Goal: Task Accomplishment & Management: Use online tool/utility

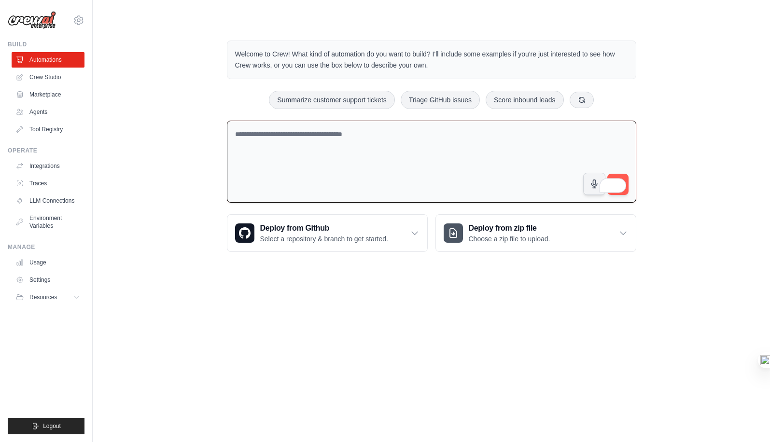
click at [196, 178] on div "Welcome to Crew! What kind of automation do you want to build? I'll include som…" at bounding box center [431, 146] width 646 height 242
click at [43, 77] on link "Crew Studio" at bounding box center [49, 77] width 73 height 15
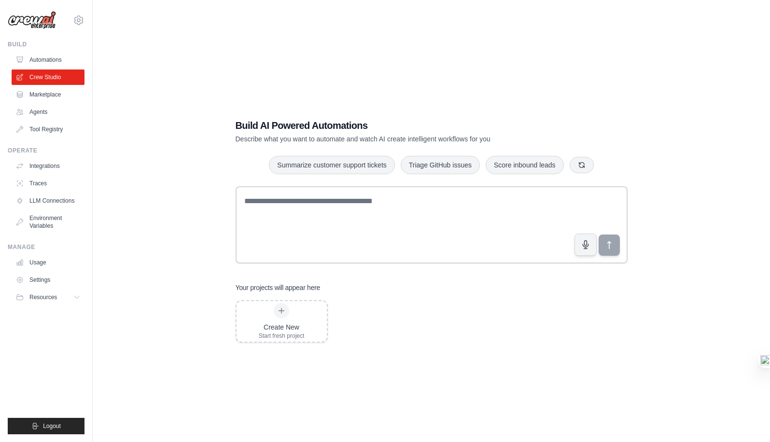
click at [374, 60] on div "Build AI Powered Automations Describe what you want to automate and watch AI cr…" at bounding box center [431, 231] width 646 height 442
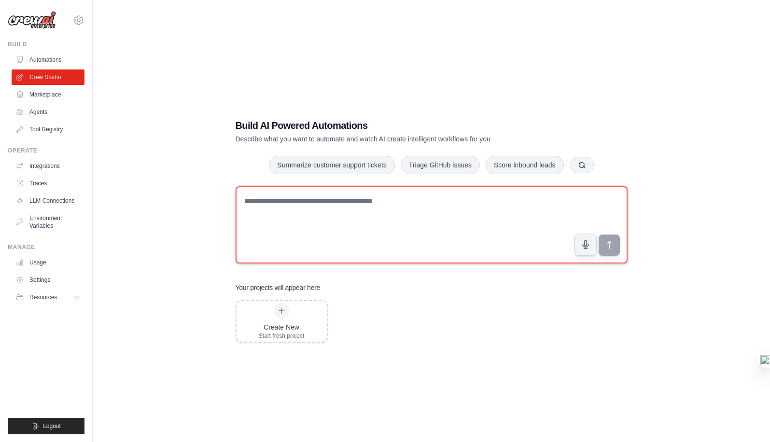
click at [349, 196] on textarea at bounding box center [432, 224] width 392 height 77
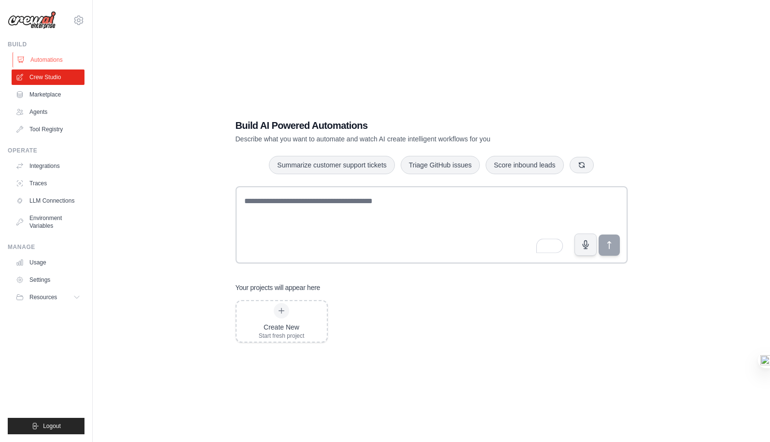
click at [55, 59] on link "Automations" at bounding box center [49, 59] width 73 height 15
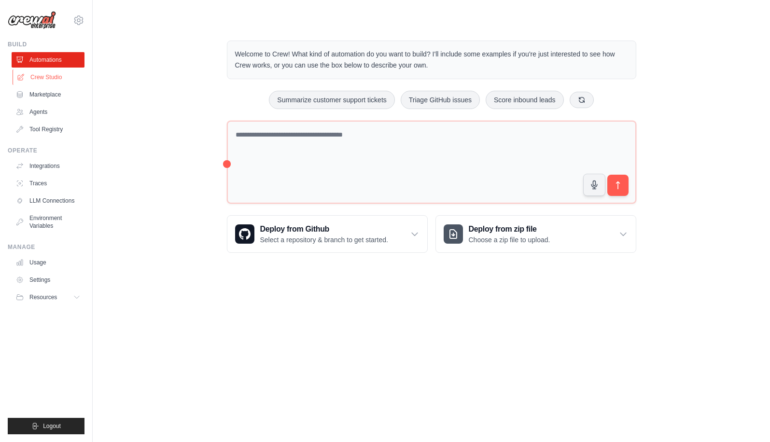
click at [49, 78] on link "Crew Studio" at bounding box center [49, 77] width 73 height 15
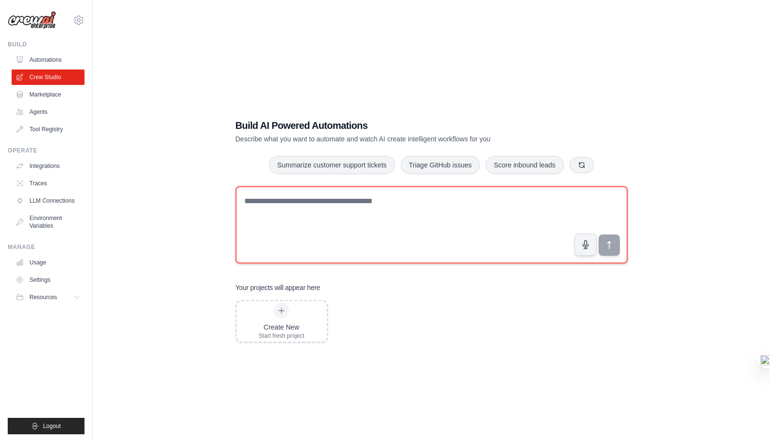
click at [275, 210] on textarea at bounding box center [432, 224] width 392 height 77
paste textarea "**********"
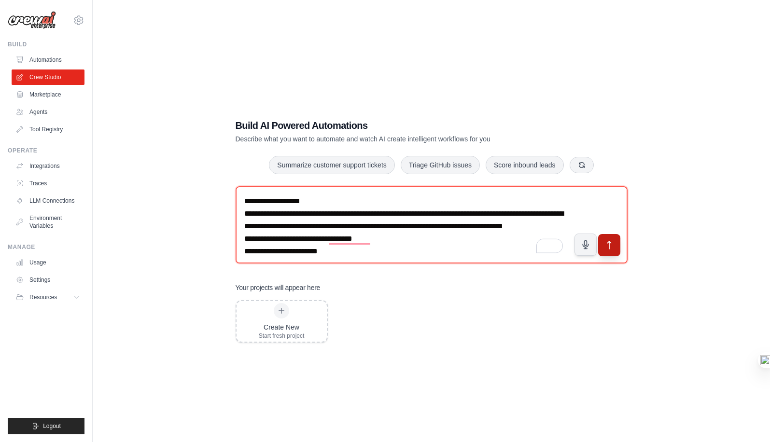
type textarea "**********"
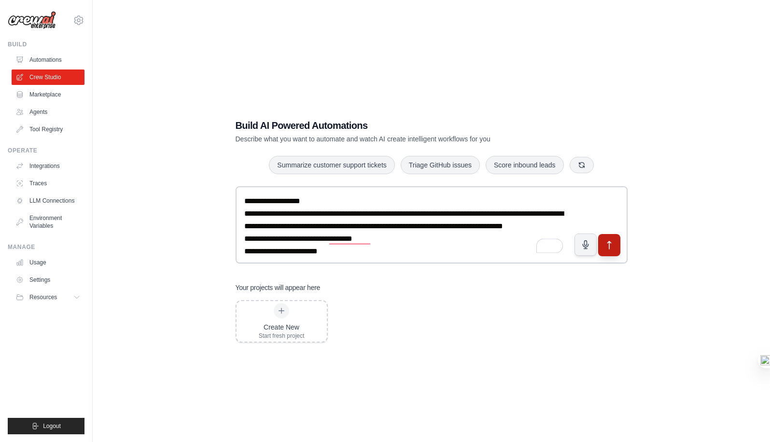
click at [610, 250] on button "submit" at bounding box center [609, 245] width 22 height 22
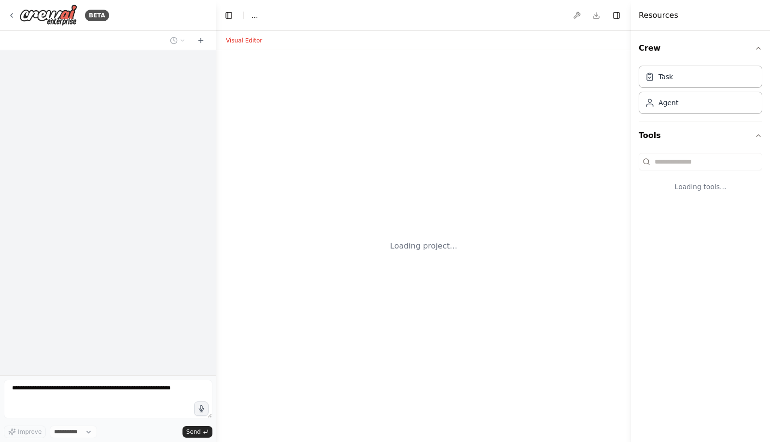
select select "****"
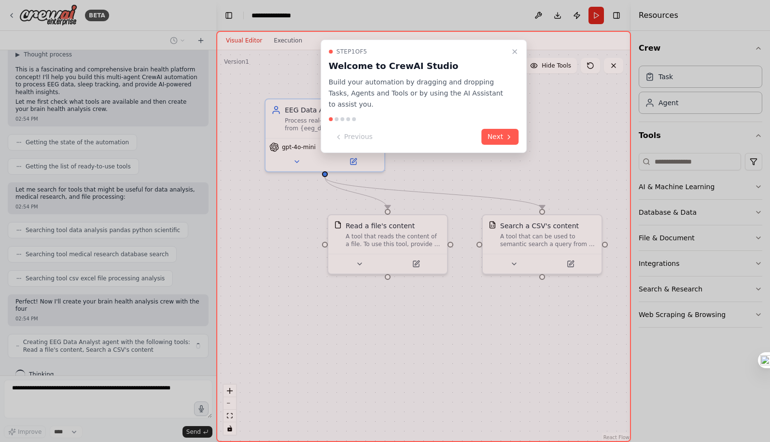
scroll to position [407, 0]
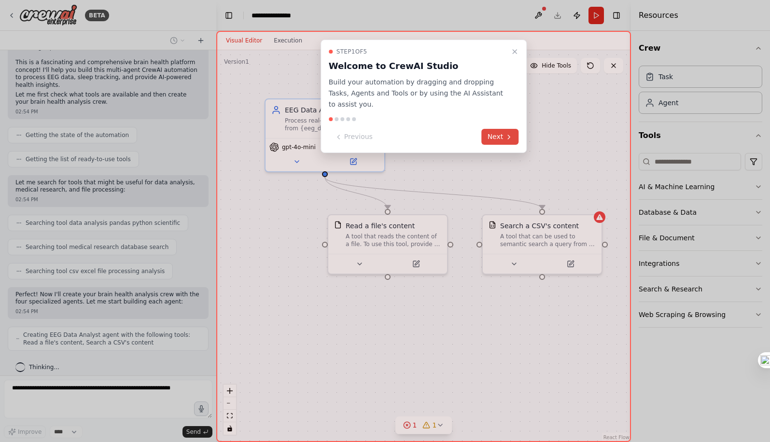
click at [504, 140] on button "Next" at bounding box center [500, 137] width 37 height 16
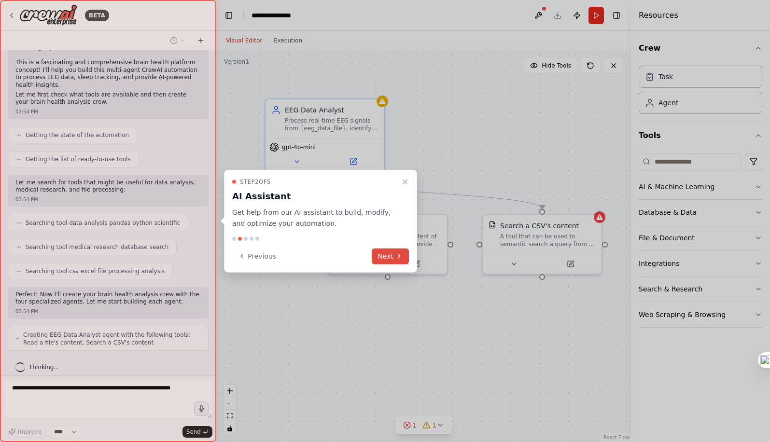
click at [395, 256] on icon at bounding box center [399, 256] width 8 height 8
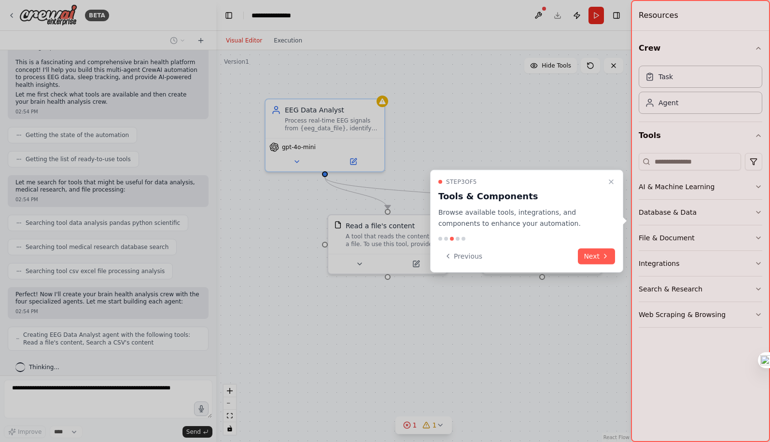
scroll to position [439, 0]
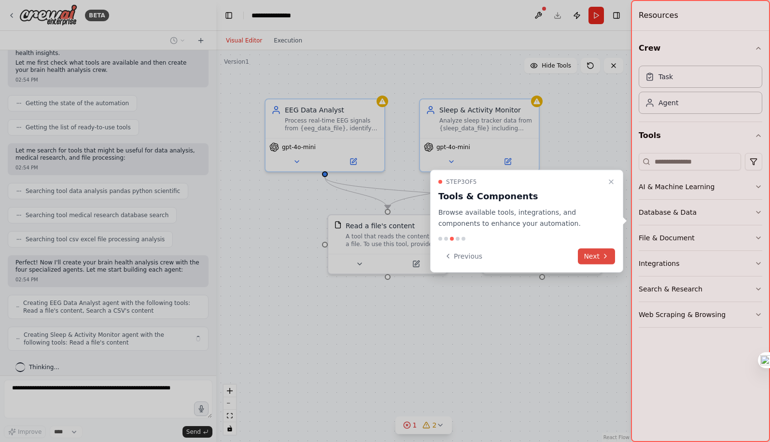
click at [593, 255] on button "Next" at bounding box center [596, 256] width 37 height 16
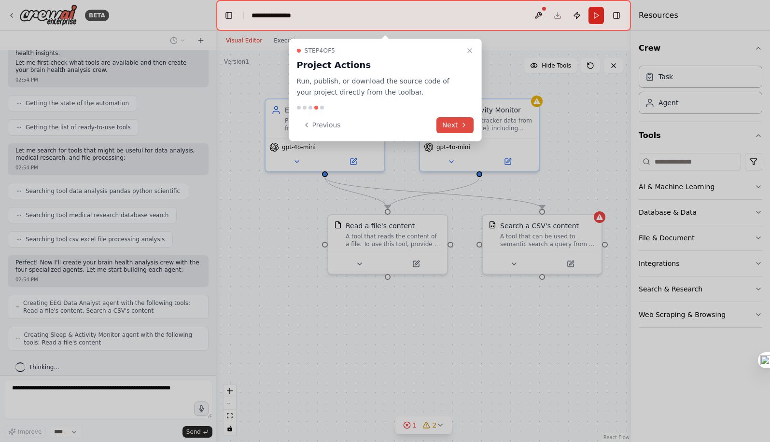
click at [451, 124] on button "Next" at bounding box center [454, 125] width 37 height 16
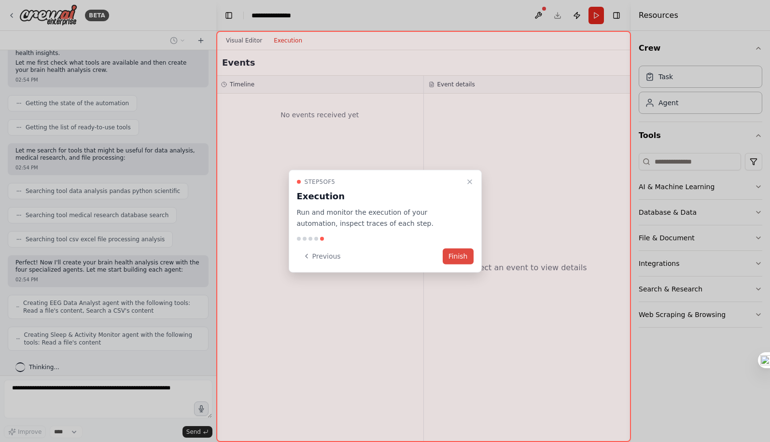
click at [459, 254] on button "Finish" at bounding box center [458, 256] width 31 height 16
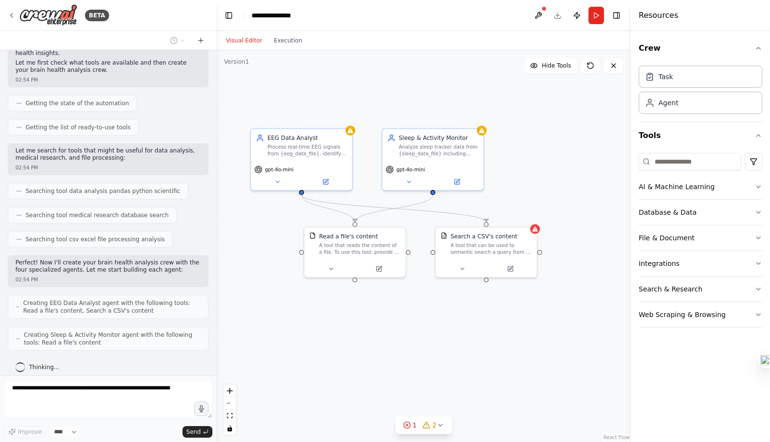
drag, startPoint x: 565, startPoint y: 168, endPoint x: 525, endPoint y: 183, distance: 43.1
click at [525, 183] on div ".deletable-edge-delete-btn { width: 20px; height: 20px; border: 0px solid #ffff…" at bounding box center [423, 246] width 415 height 392
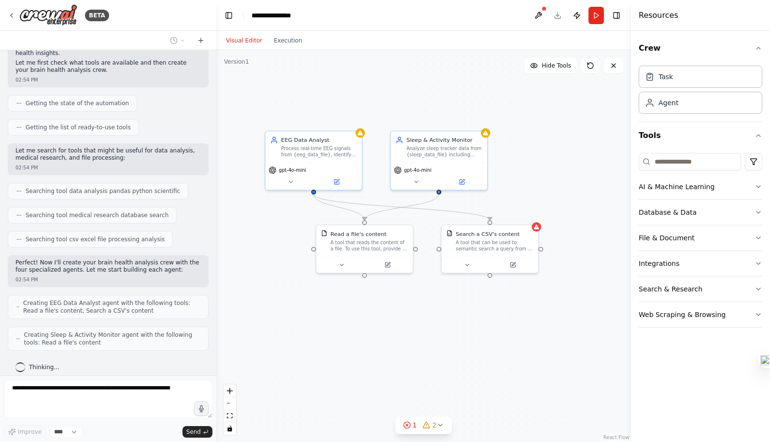
scroll to position [471, 0]
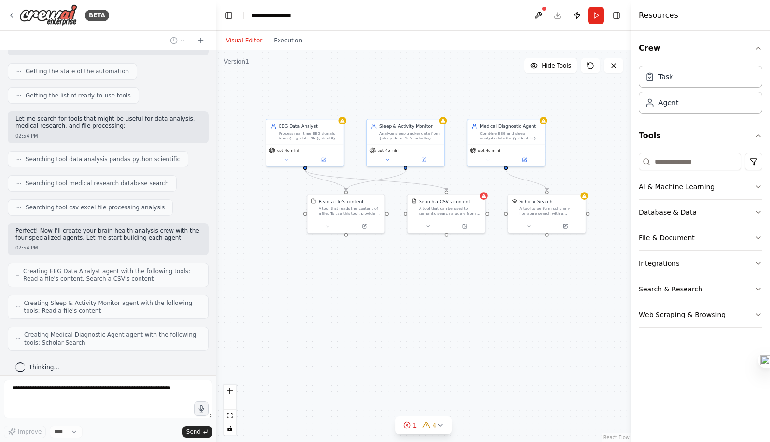
drag, startPoint x: 517, startPoint y: 211, endPoint x: 467, endPoint y: 173, distance: 63.0
click at [467, 174] on div ".deletable-edge-delete-btn { width: 20px; height: 20px; border: 0px solid #ffff…" at bounding box center [423, 246] width 415 height 392
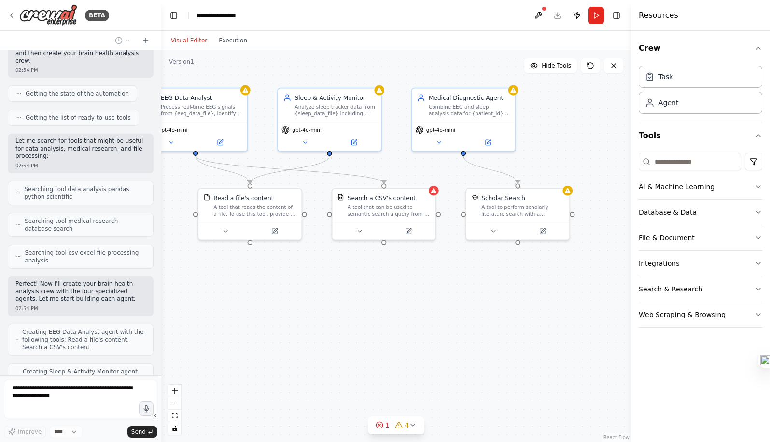
drag, startPoint x: 215, startPoint y: 186, endPoint x: 161, endPoint y: 184, distance: 54.1
click at [161, 184] on div "BETA Core Product Vision A comprehensive brain health platform that combines EE…" at bounding box center [385, 221] width 770 height 442
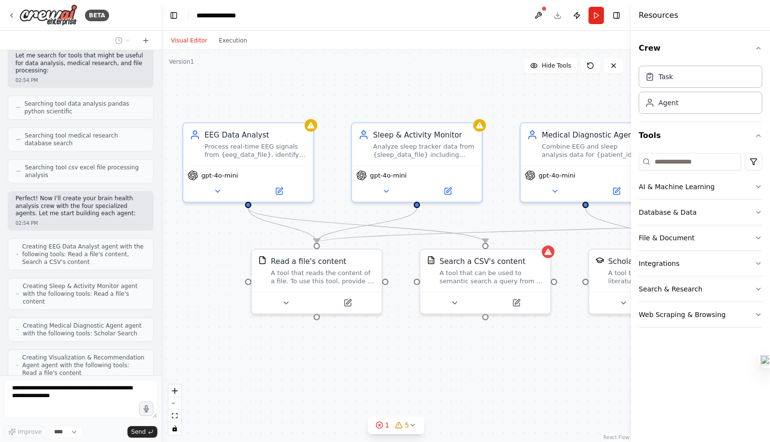
drag, startPoint x: 280, startPoint y: 105, endPoint x: 336, endPoint y: 70, distance: 65.5
click at [336, 69] on div ".deletable-edge-delete-btn { width: 20px; height: 20px; border: 0px solid #ffff…" at bounding box center [396, 246] width 470 height 392
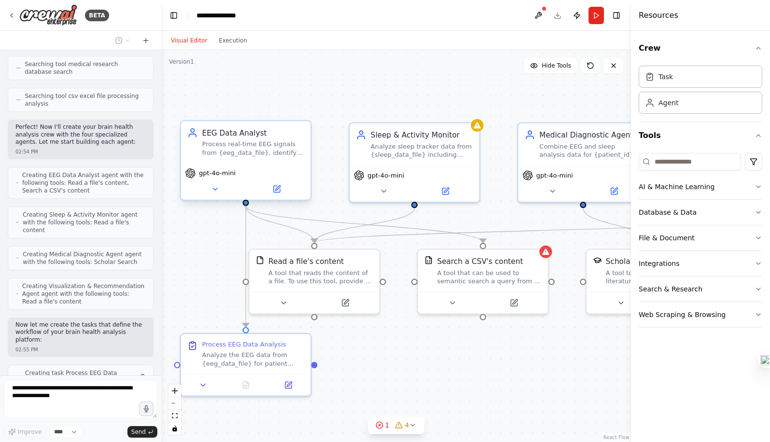
scroll to position [756, 0]
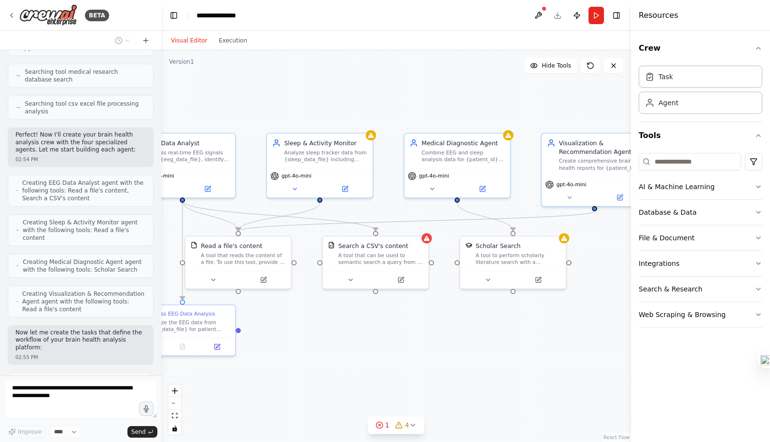
drag, startPoint x: 495, startPoint y: 92, endPoint x: 405, endPoint y: 89, distance: 89.8
click at [405, 89] on div ".deletable-edge-delete-btn { width: 20px; height: 20px; border: 0px solid #ffff…" at bounding box center [396, 246] width 470 height 392
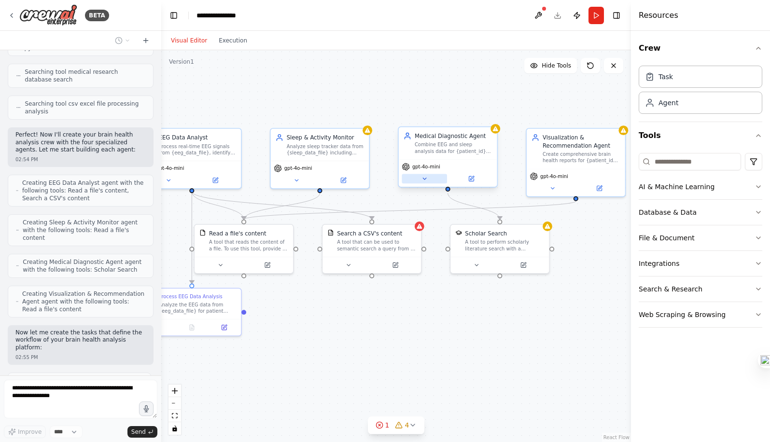
scroll to position [787, 0]
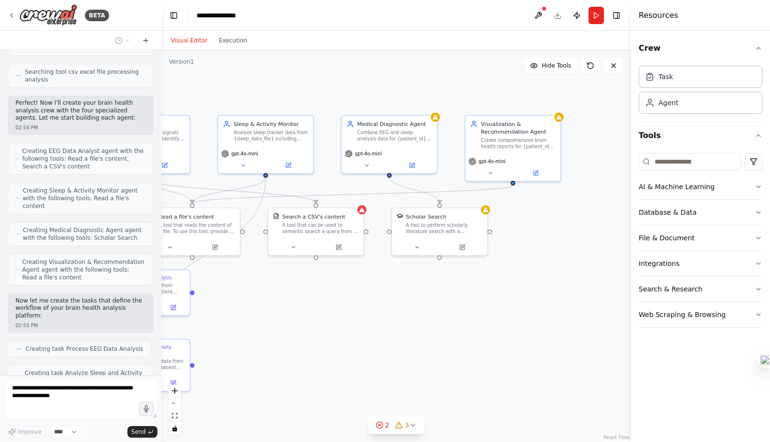
drag, startPoint x: 583, startPoint y: 106, endPoint x: 524, endPoint y: 106, distance: 58.9
click at [523, 92] on div ".deletable-edge-delete-btn { width: 20px; height: 20px; border: 0px solid #ffff…" at bounding box center [396, 246] width 470 height 392
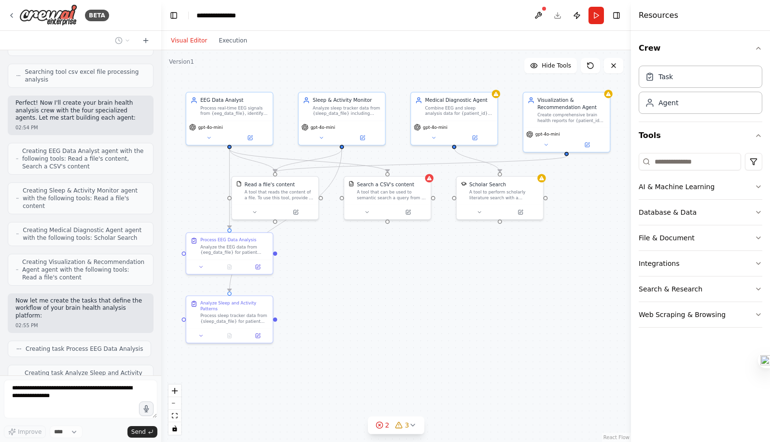
drag, startPoint x: 516, startPoint y: 298, endPoint x: 609, endPoint y: 257, distance: 101.8
click at [608, 257] on div ".deletable-edge-delete-btn { width: 20px; height: 20px; border: 0px solid #ffff…" at bounding box center [396, 246] width 470 height 392
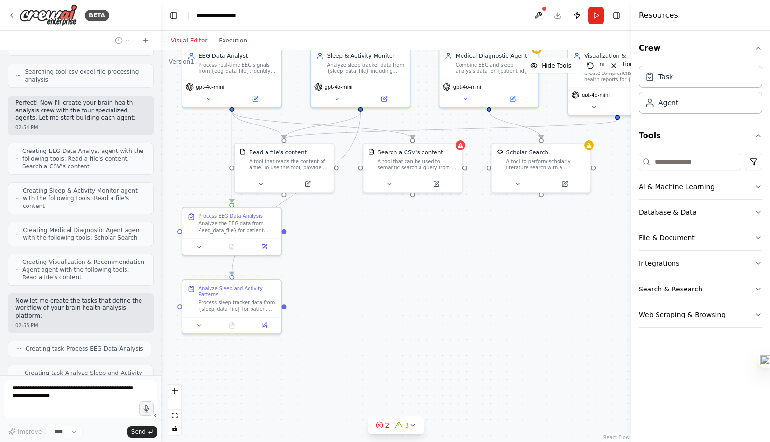
scroll to position [819, 0]
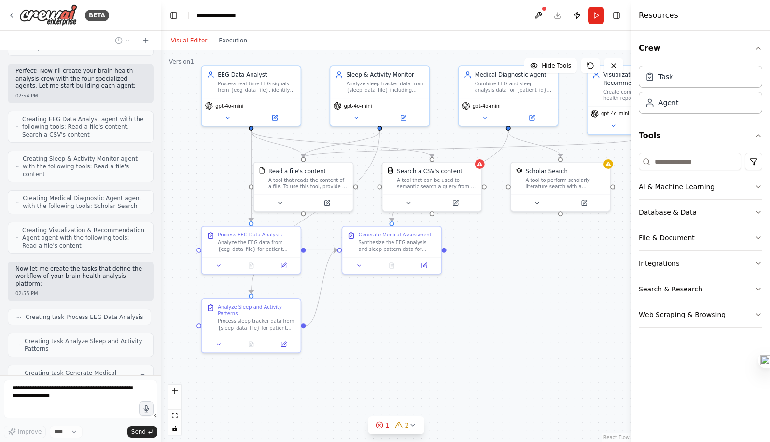
drag, startPoint x: 522, startPoint y: 212, endPoint x: 542, endPoint y: 230, distance: 26.3
click at [542, 230] on div ".deletable-edge-delete-btn { width: 20px; height: 20px; border: 0px solid #ffff…" at bounding box center [396, 246] width 470 height 392
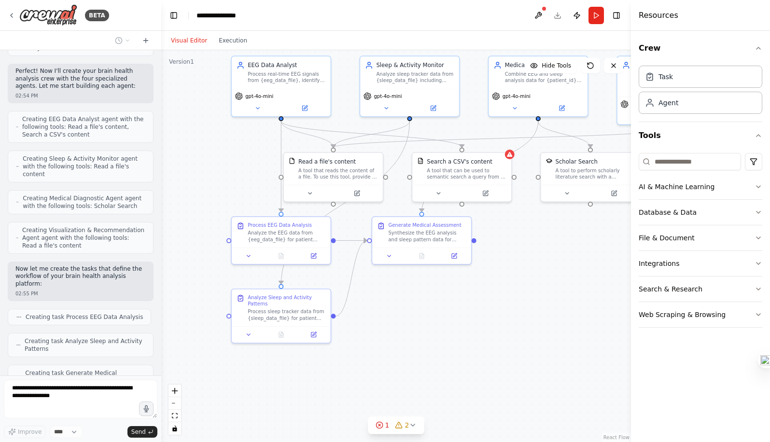
drag, startPoint x: 515, startPoint y: 250, endPoint x: 546, endPoint y: 242, distance: 31.4
click at [545, 242] on div ".deletable-edge-delete-btn { width: 20px; height: 20px; border: 0px solid #ffff…" at bounding box center [396, 246] width 470 height 392
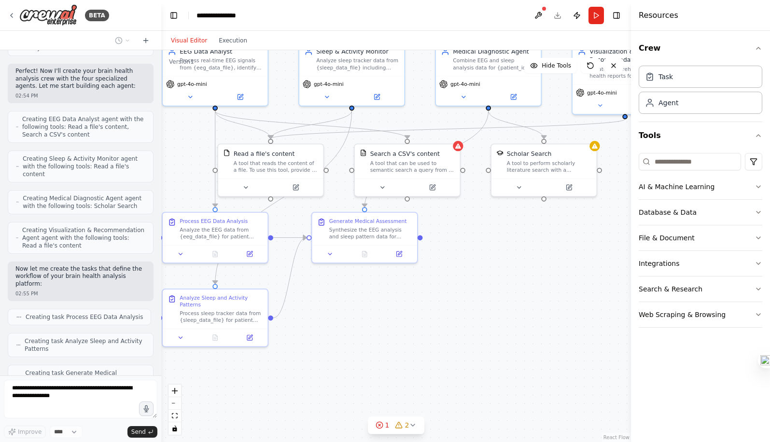
drag, startPoint x: 515, startPoint y: 226, endPoint x: 455, endPoint y: 222, distance: 60.5
click at [455, 222] on div ".deletable-edge-delete-btn { width: 20px; height: 20px; border: 0px solid #ffff…" at bounding box center [396, 246] width 470 height 392
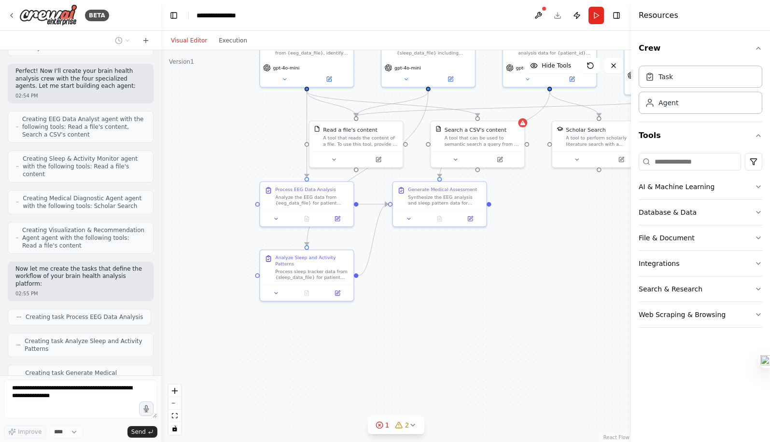
drag, startPoint x: 499, startPoint y: 245, endPoint x: 557, endPoint y: 203, distance: 71.6
click at [557, 203] on div ".deletable-edge-delete-btn { width: 20px; height: 20px; border: 0px solid #ffff…" at bounding box center [396, 246] width 470 height 392
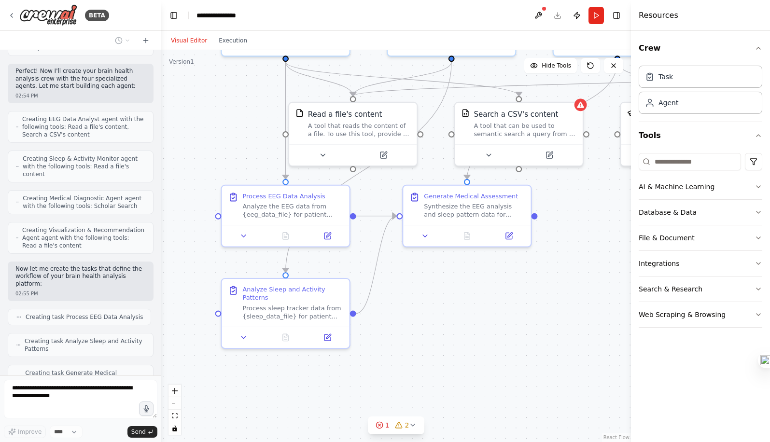
drag, startPoint x: 518, startPoint y: 191, endPoint x: 576, endPoint y: 204, distance: 60.2
click at [576, 204] on div ".deletable-edge-delete-btn { width: 20px; height: 20px; border: 0px solid #ffff…" at bounding box center [396, 246] width 470 height 392
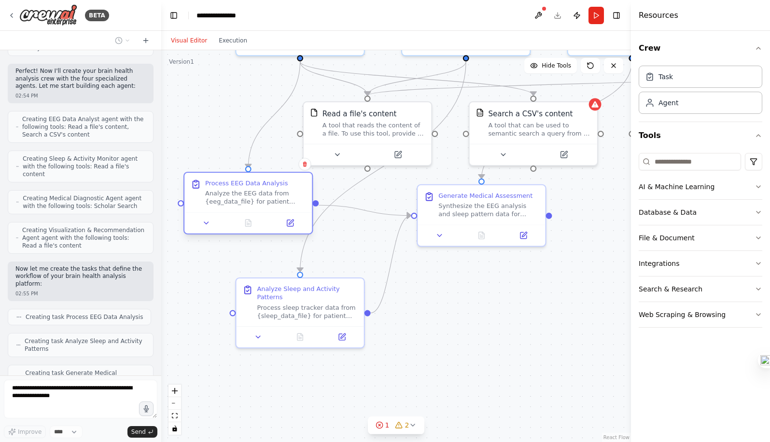
drag, startPoint x: 317, startPoint y: 209, endPoint x: 263, endPoint y: 203, distance: 54.9
click at [263, 203] on div "Analyze the EEG data from {eeg_data_file} for patient {patient_id}. Extract and…" at bounding box center [255, 197] width 100 height 16
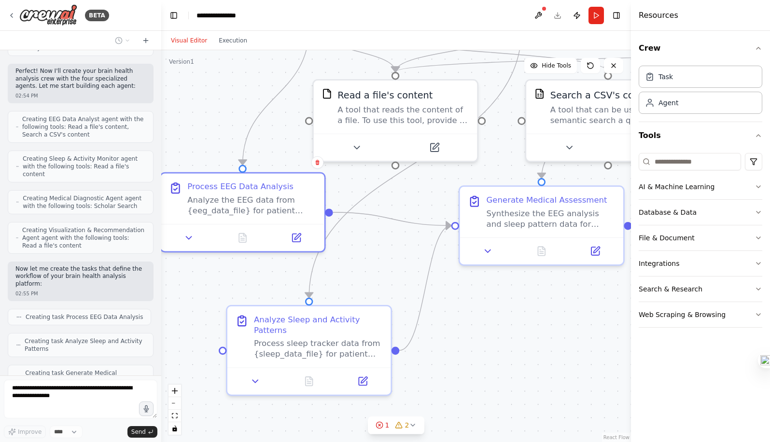
scroll to position [851, 0]
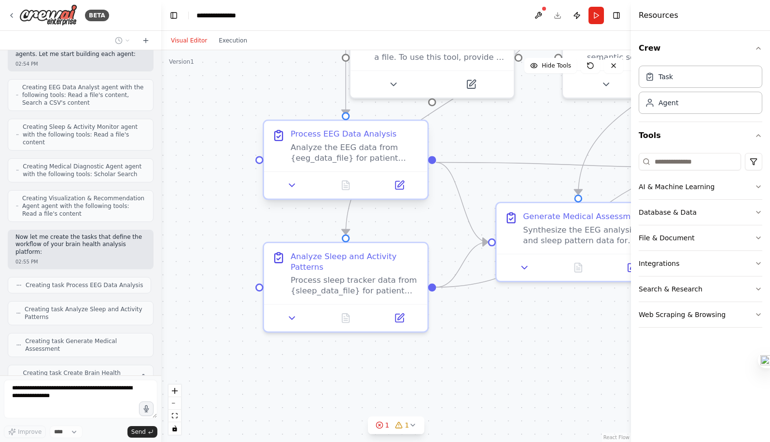
drag, startPoint x: 227, startPoint y: 262, endPoint x: 251, endPoint y: 187, distance: 78.2
click at [251, 187] on div ".deletable-edge-delete-btn { width: 20px; height: 20px; border: 0px solid #ffff…" at bounding box center [396, 246] width 470 height 392
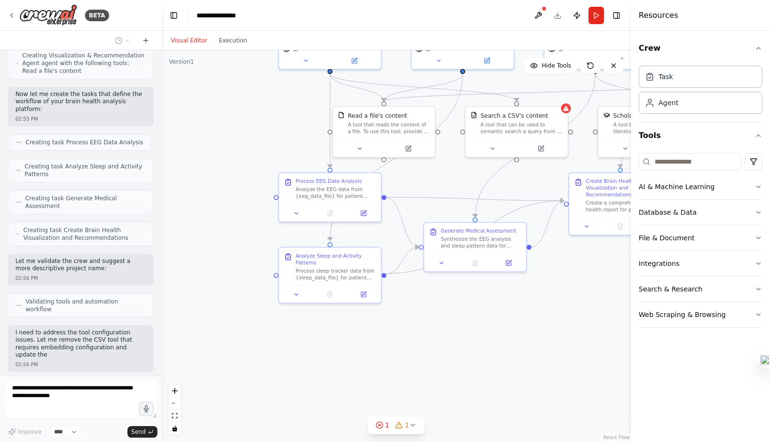
scroll to position [1002, 0]
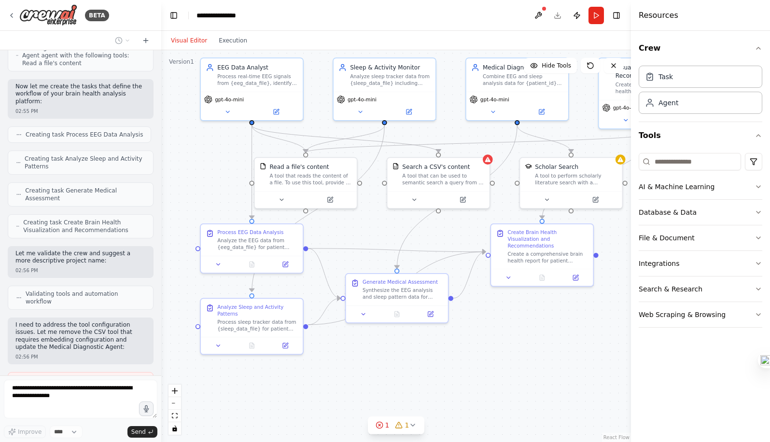
drag, startPoint x: 456, startPoint y: 317, endPoint x: 378, endPoint y: 368, distance: 92.7
click at [378, 368] on div ".deletable-edge-delete-btn { width: 20px; height: 20px; border: 0px solid #ffff…" at bounding box center [396, 246] width 470 height 392
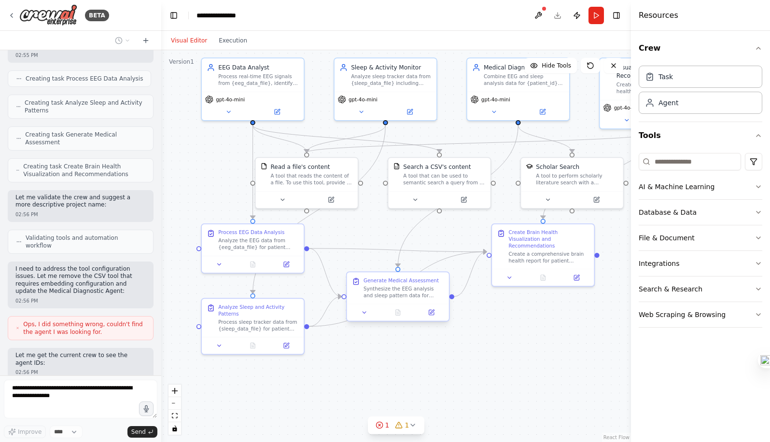
scroll to position [1065, 0]
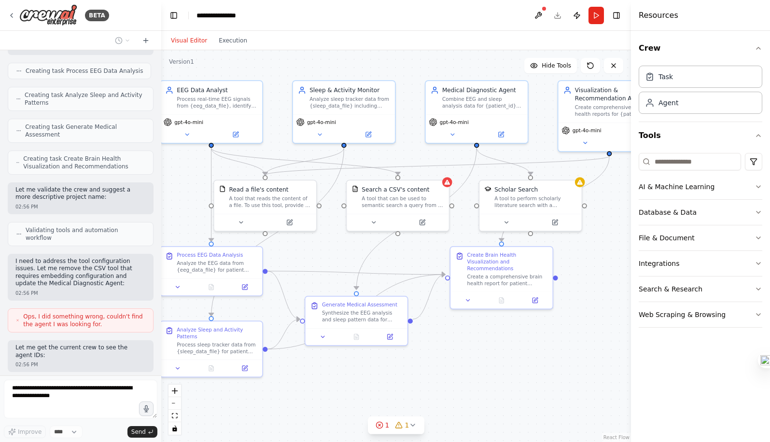
drag, startPoint x: 532, startPoint y: 320, endPoint x: 490, endPoint y: 342, distance: 47.3
click at [491, 342] on div ".deletable-edge-delete-btn { width: 20px; height: 20px; border: 0px solid #ffff…" at bounding box center [396, 246] width 470 height 392
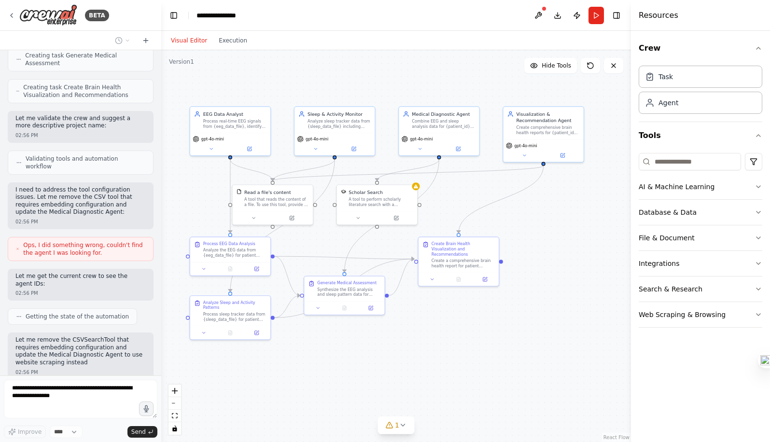
scroll to position [1152, 0]
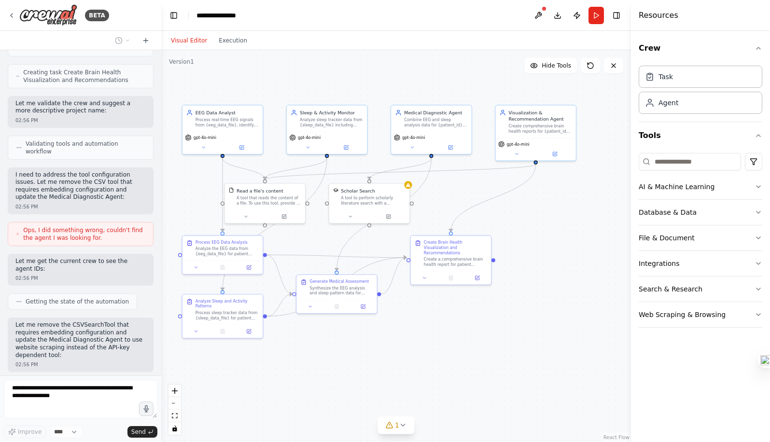
drag, startPoint x: 511, startPoint y: 355, endPoint x: 462, endPoint y: 324, distance: 58.0
click at [462, 324] on div ".deletable-edge-delete-btn { width: 20px; height: 20px; border: 0px solid #ffff…" at bounding box center [396, 246] width 470 height 392
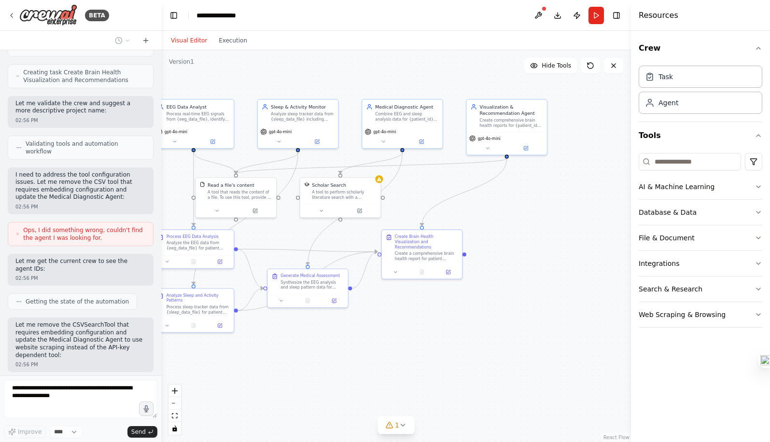
drag, startPoint x: 517, startPoint y: 322, endPoint x: 483, endPoint y: 316, distance: 34.4
click at [483, 316] on div ".deletable-edge-delete-btn { width: 20px; height: 20px; border: 0px solid #ffff…" at bounding box center [396, 246] width 470 height 392
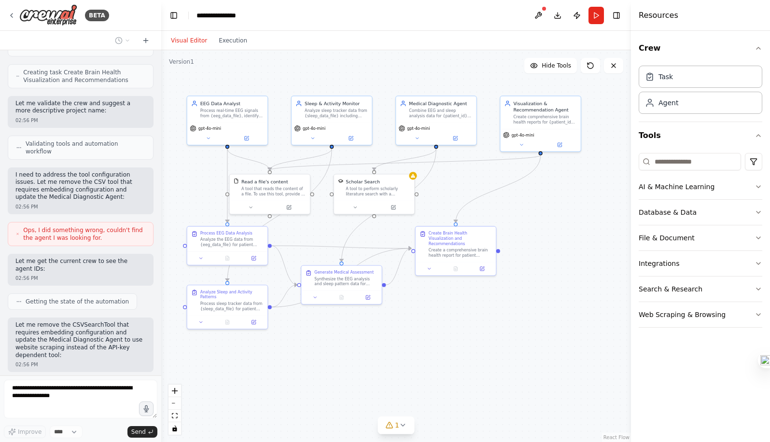
drag, startPoint x: 503, startPoint y: 326, endPoint x: 542, endPoint y: 323, distance: 39.2
click at [542, 323] on div ".deletable-edge-delete-btn { width: 20px; height: 20px; border: 0px solid #ffff…" at bounding box center [396, 246] width 470 height 392
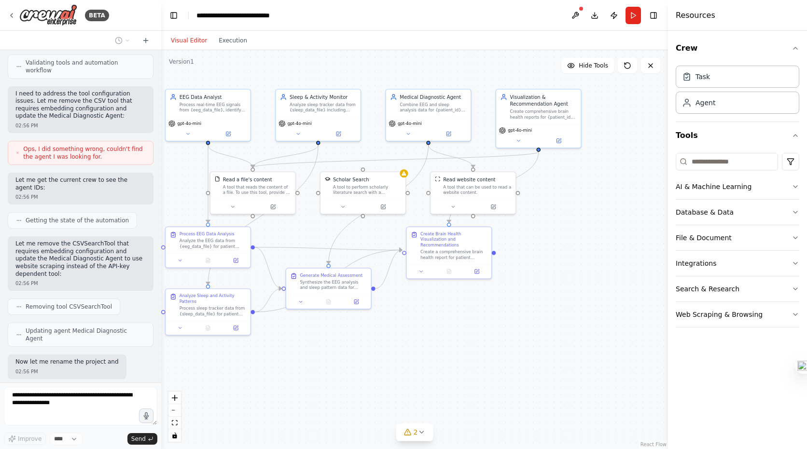
scroll to position [1240, 0]
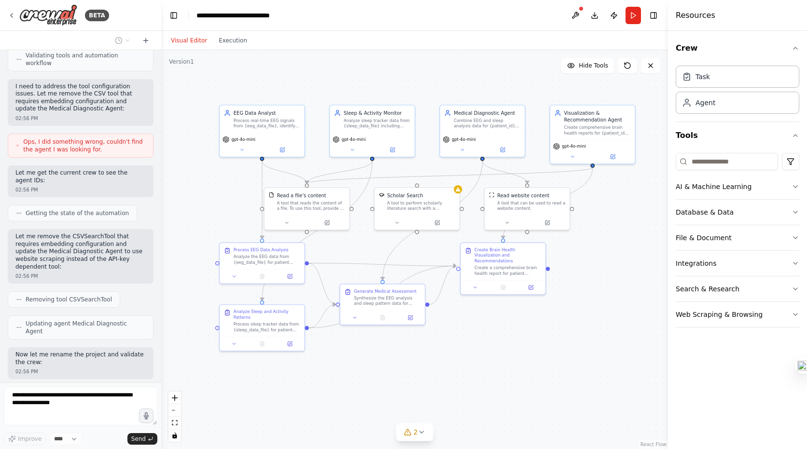
drag, startPoint x: 574, startPoint y: 216, endPoint x: 637, endPoint y: 231, distance: 64.4
click at [637, 231] on div ".deletable-edge-delete-btn { width: 20px; height: 20px; border: 0px solid #ffff…" at bounding box center [414, 249] width 507 height 399
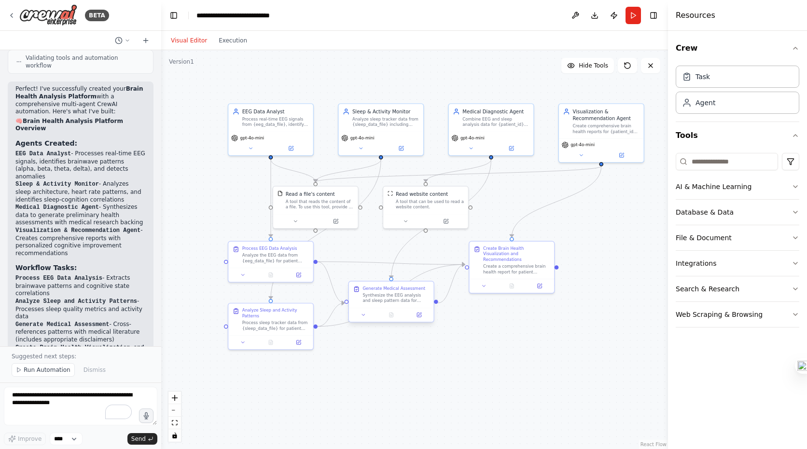
scroll to position [1838, 0]
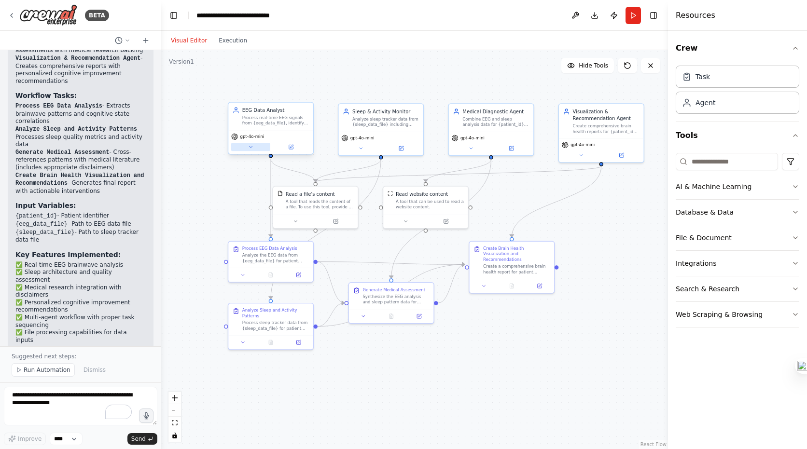
click at [250, 148] on icon at bounding box center [250, 146] width 3 height 1
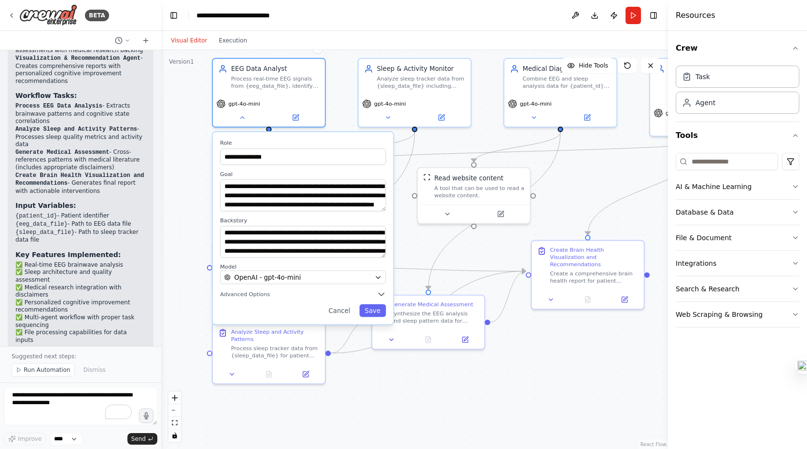
click at [192, 217] on div "**********" at bounding box center [414, 249] width 507 height 399
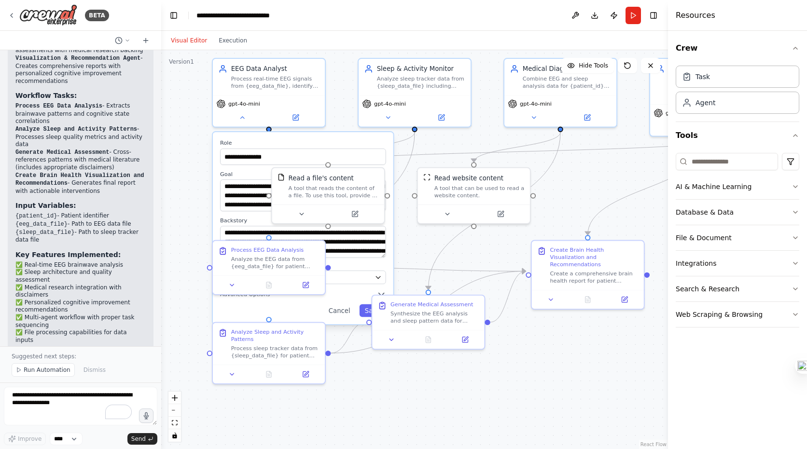
click at [331, 140] on label "Role" at bounding box center [303, 143] width 166 height 7
click at [343, 308] on button "Cancel" at bounding box center [339, 311] width 32 height 13
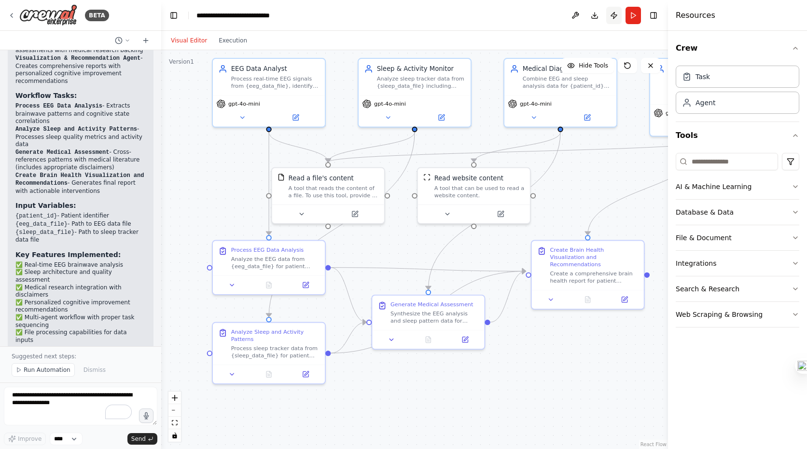
click at [614, 16] on button "Publish" at bounding box center [613, 15] width 15 height 17
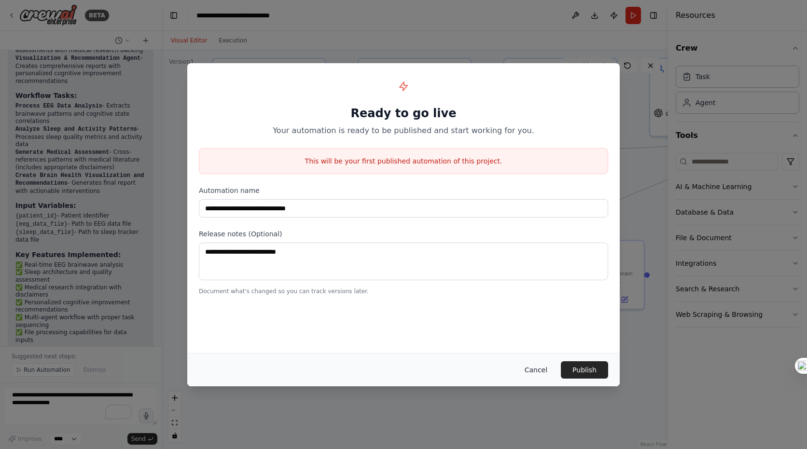
click at [539, 371] on button "Cancel" at bounding box center [536, 370] width 38 height 17
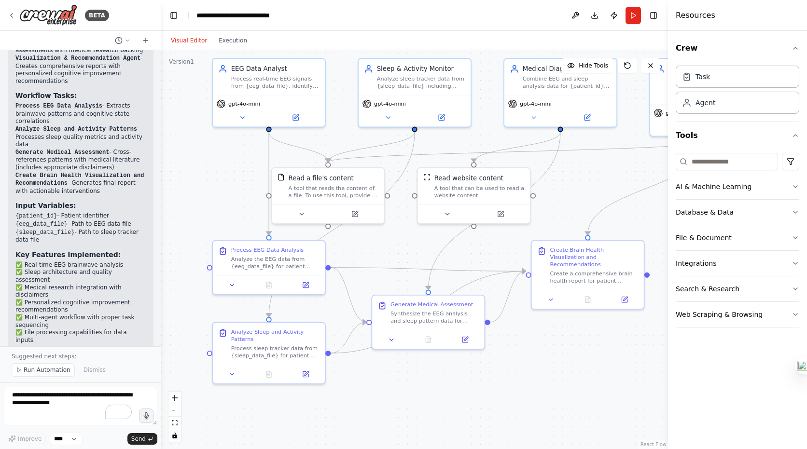
click at [236, 47] on div "Visual Editor Execution" at bounding box center [209, 40] width 88 height 19
click at [236, 36] on button "Execution" at bounding box center [233, 41] width 40 height 12
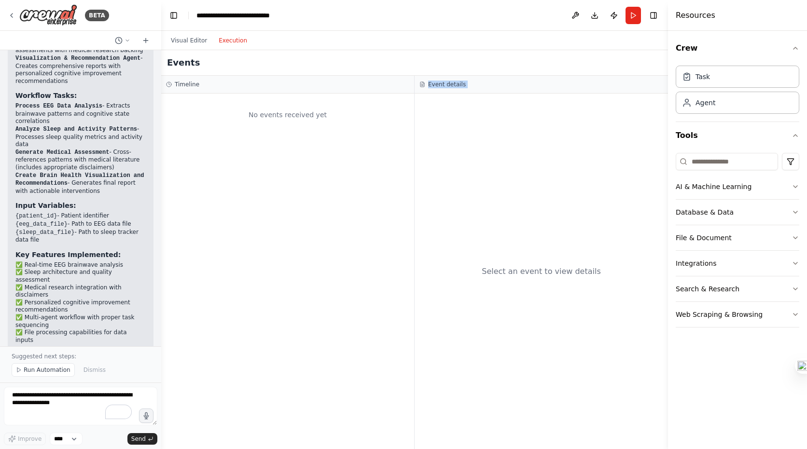
drag, startPoint x: 415, startPoint y: 159, endPoint x: 384, endPoint y: 158, distance: 30.9
click at [384, 159] on div "Timeline No events received yet Event details Select an event to view details" at bounding box center [414, 263] width 507 height 374
click at [69, 410] on textarea "To enrich screen reader interactions, please activate Accessibility in Grammarl…" at bounding box center [81, 406] width 154 height 39
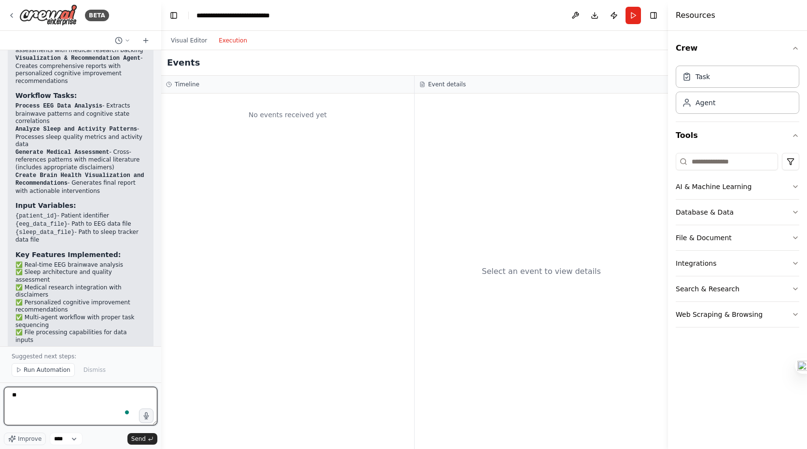
type textarea "*"
type textarea "**********"
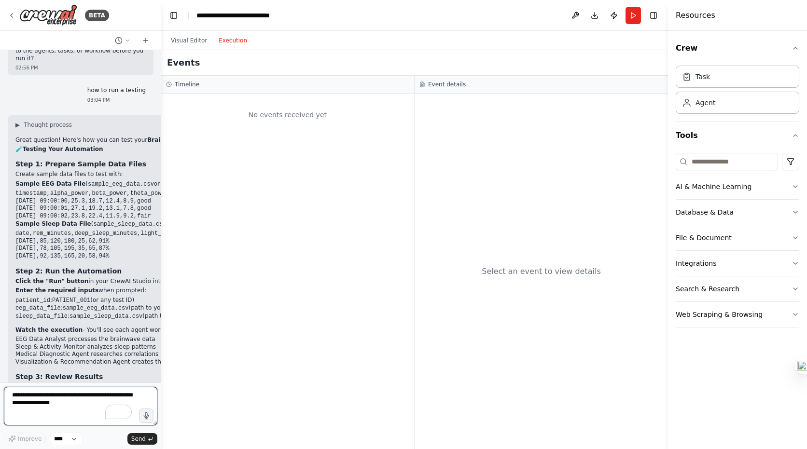
scroll to position [2295, 0]
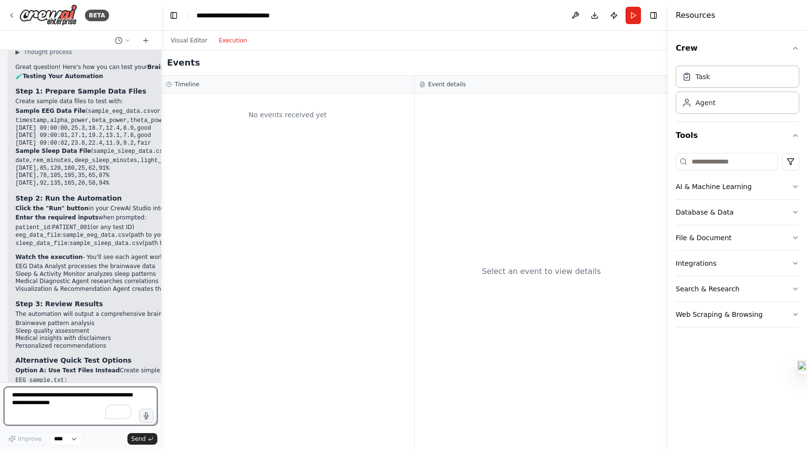
click at [69, 410] on textarea "To enrich screen reader interactions, please activate Accessibility in Grammarl…" at bounding box center [81, 406] width 154 height 39
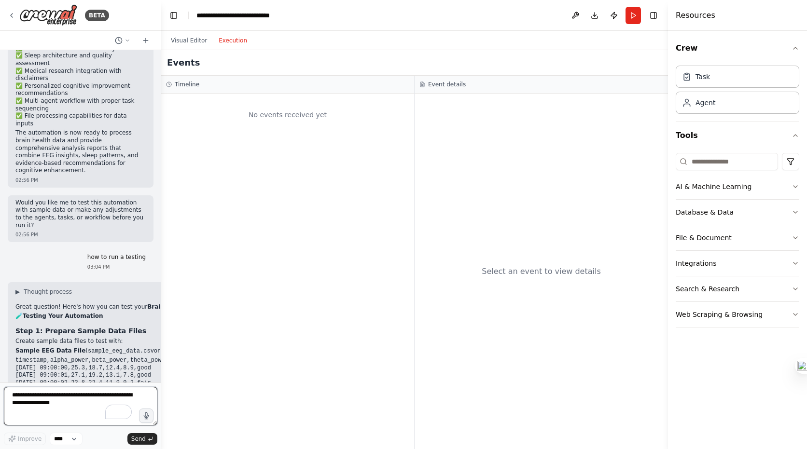
scroll to position [2057, 0]
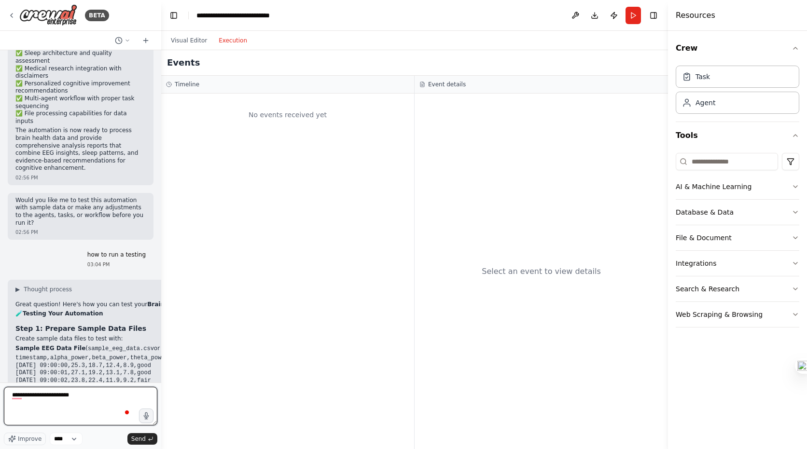
type textarea "**********"
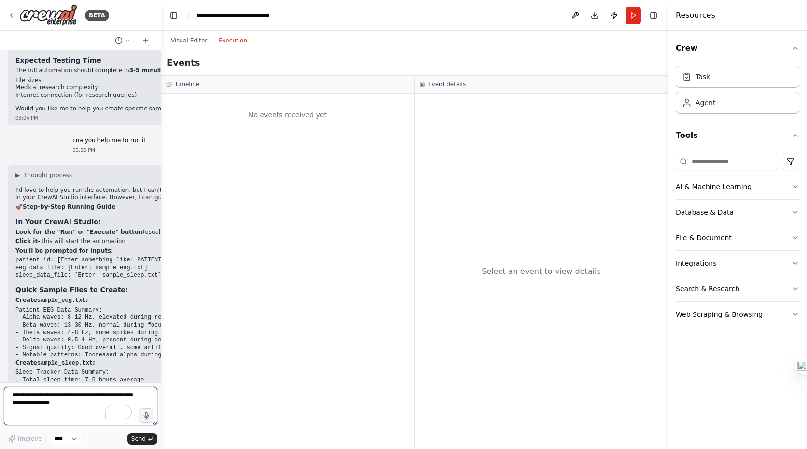
scroll to position [2679, 0]
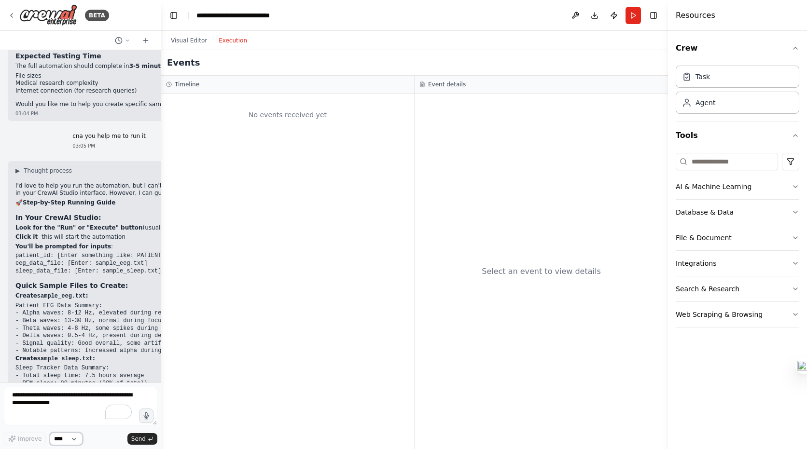
click at [73, 440] on select "****" at bounding box center [66, 439] width 33 height 13
click at [72, 397] on textarea "To enrich screen reader interactions, please activate Accessibility in Grammarl…" at bounding box center [81, 406] width 154 height 39
click at [236, 328] on div "No events received yet" at bounding box center [287, 272] width 253 height 356
click at [170, 16] on button "Toggle Left Sidebar" at bounding box center [174, 16] width 14 height 14
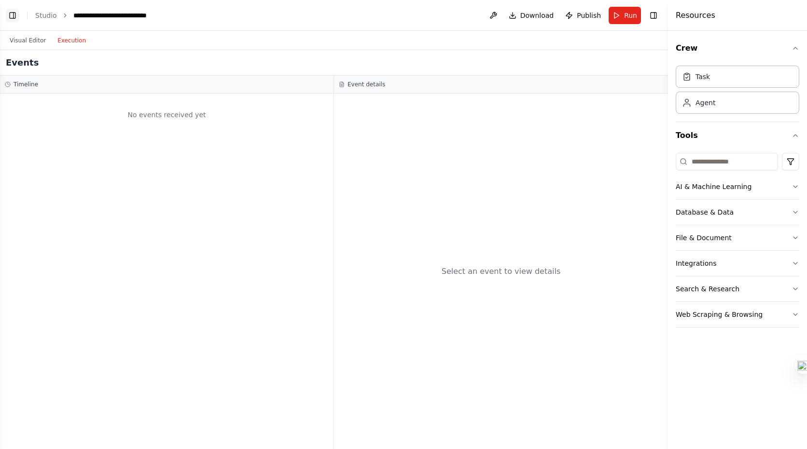
click at [11, 15] on button "Toggle Left Sidebar" at bounding box center [13, 16] width 14 height 14
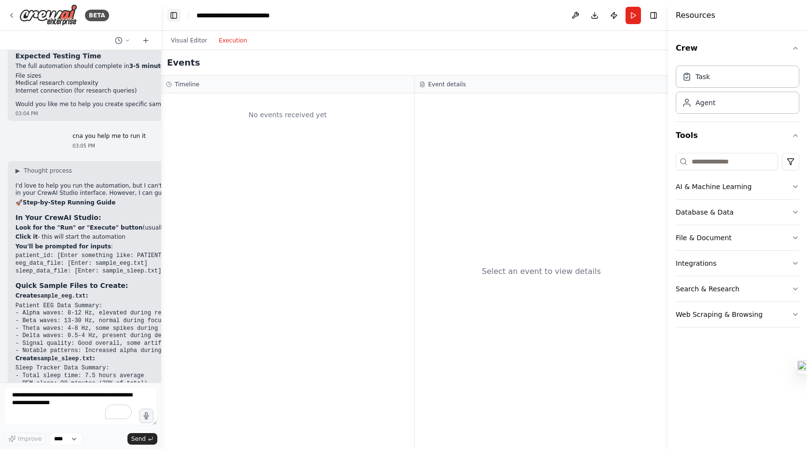
click at [171, 17] on button "Toggle Left Sidebar" at bounding box center [174, 16] width 14 height 14
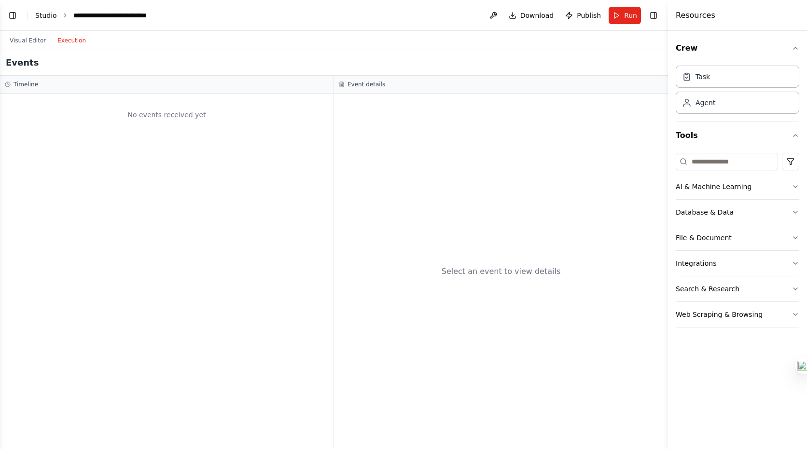
click at [43, 12] on link "Studio" at bounding box center [46, 16] width 22 height 8
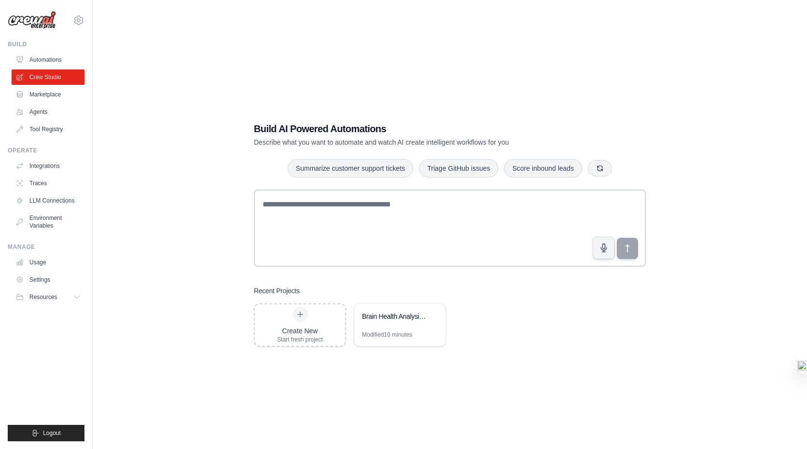
drag, startPoint x: 91, startPoint y: 51, endPoint x: 127, endPoint y: 51, distance: 35.7
click at [127, 51] on div "k.yangdesign@gmail.com Settings Build Automations Crew Studio" at bounding box center [403, 234] width 807 height 469
click at [129, 51] on div "Build AI Powered Automations Describe what you want to automate and watch AI cr…" at bounding box center [450, 234] width 684 height 449
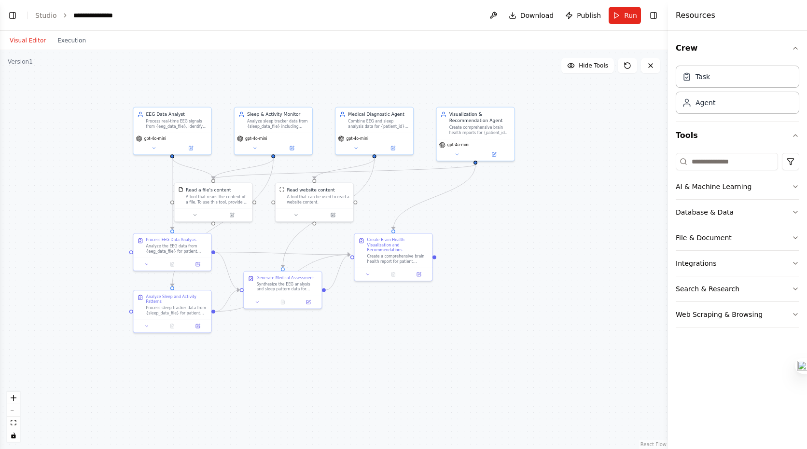
scroll to position [2679, 0]
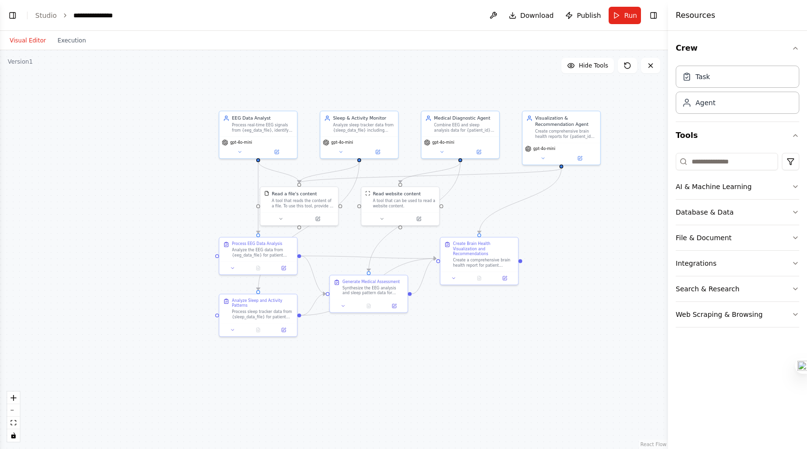
drag, startPoint x: 163, startPoint y: 80, endPoint x: 285, endPoint y: 70, distance: 122.5
click at [285, 71] on div ".deletable-edge-delete-btn { width: 20px; height: 20px; border: 0px solid #ffff…" at bounding box center [334, 249] width 668 height 399
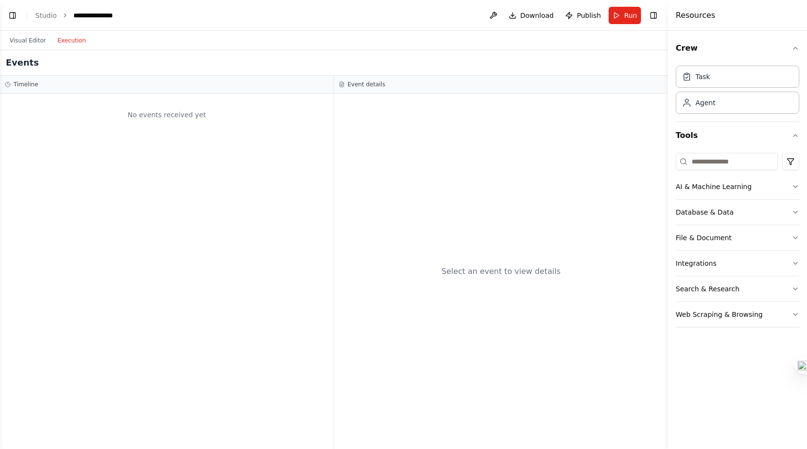
click at [62, 45] on button "Execution" at bounding box center [72, 41] width 40 height 12
click at [34, 38] on button "Visual Editor" at bounding box center [28, 41] width 48 height 12
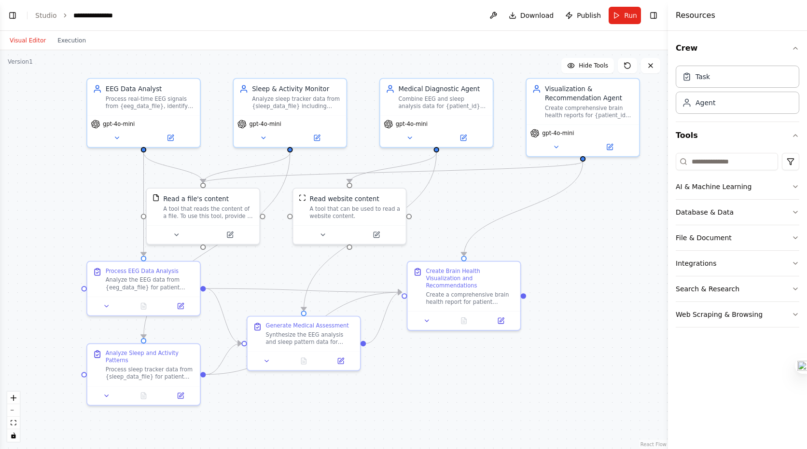
drag, startPoint x: 146, startPoint y: 218, endPoint x: 71, endPoint y: 198, distance: 76.9
click at [71, 198] on div ".deletable-edge-delete-btn { width: 20px; height: 20px; border: 0px solid #ffff…" at bounding box center [334, 249] width 668 height 399
click at [25, 63] on div "Version 1" at bounding box center [20, 62] width 25 height 8
click at [25, 41] on button "Visual Editor" at bounding box center [28, 41] width 48 height 12
click at [32, 90] on div ".deletable-edge-delete-btn { width: 20px; height: 20px; border: 0px solid #ffff…" at bounding box center [334, 249] width 668 height 399
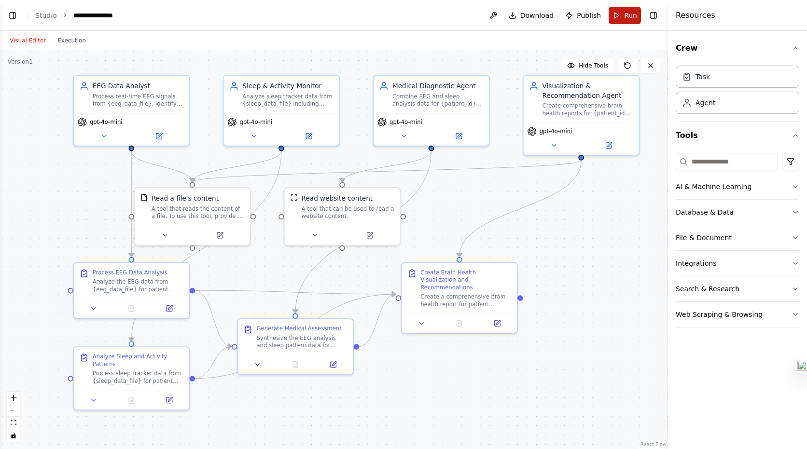
click at [630, 17] on span "Run" at bounding box center [630, 16] width 13 height 10
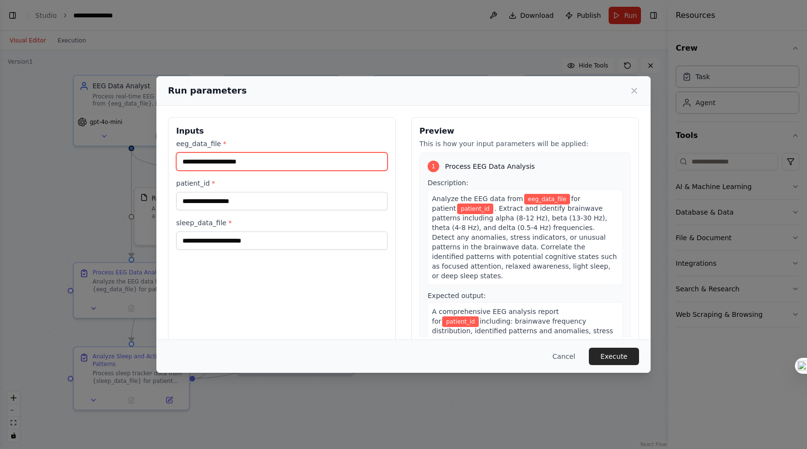
click at [258, 163] on input "eeg_data_file *" at bounding box center [281, 162] width 211 height 18
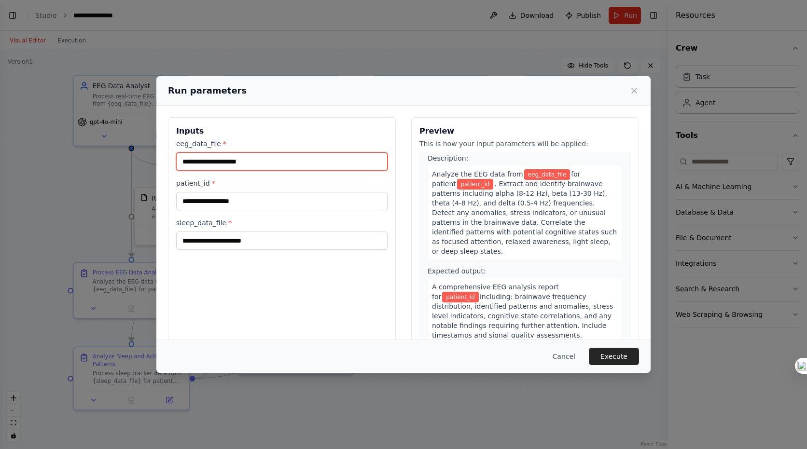
scroll to position [26, 0]
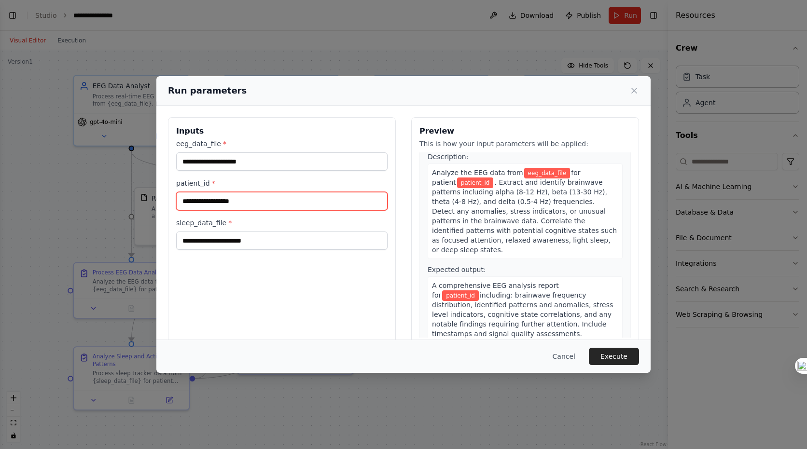
click at [325, 207] on input "patient_id *" at bounding box center [281, 201] width 211 height 18
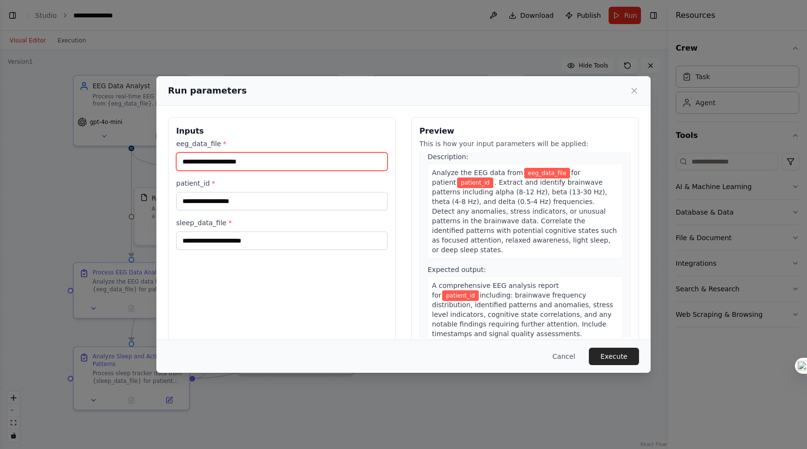
click at [313, 164] on input "eeg_data_file *" at bounding box center [281, 162] width 211 height 18
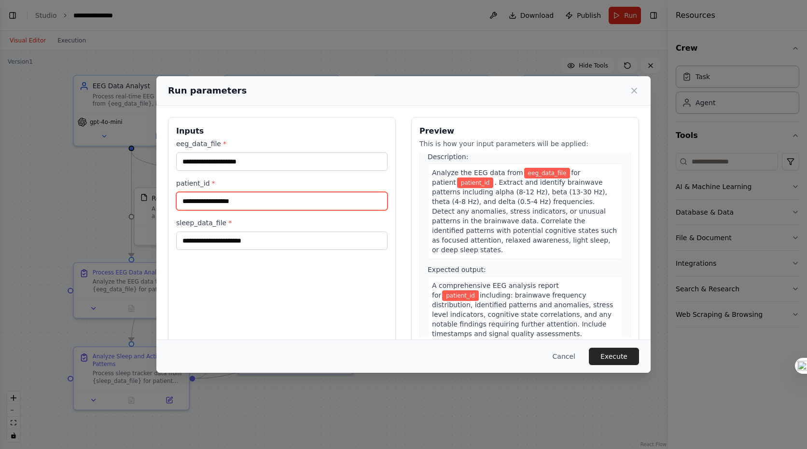
click at [301, 200] on input "patient_id *" at bounding box center [281, 201] width 211 height 18
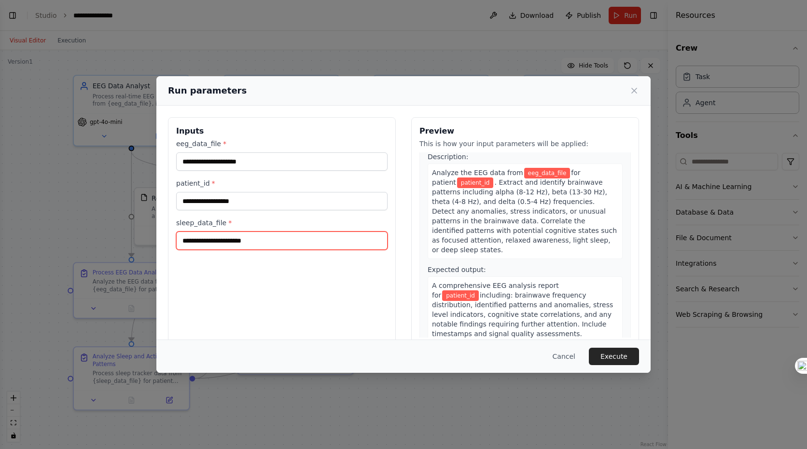
click at [302, 242] on input "sleep_data_file *" at bounding box center [281, 241] width 211 height 18
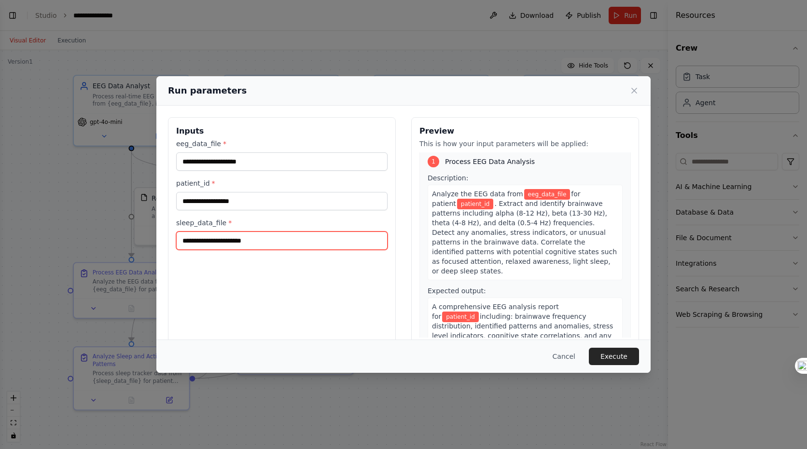
scroll to position [5, 0]
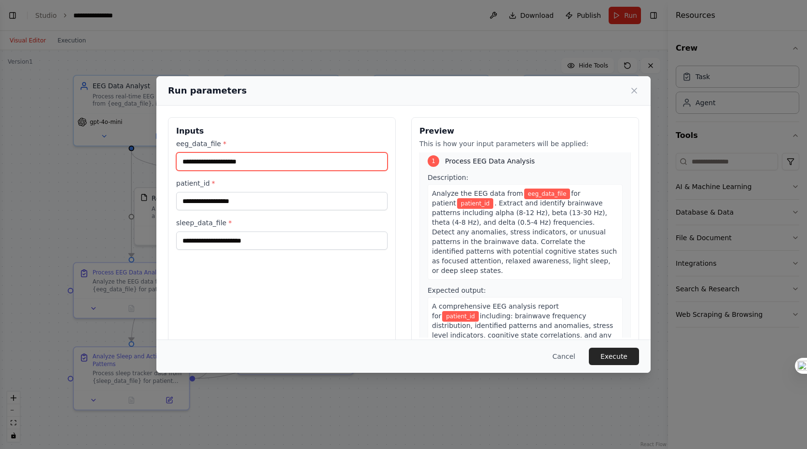
click at [250, 160] on input "eeg_data_file *" at bounding box center [281, 162] width 211 height 18
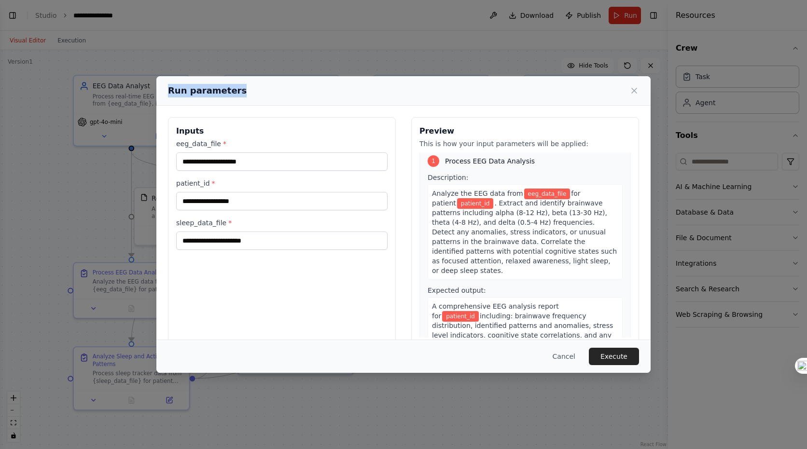
drag, startPoint x: 236, startPoint y: 91, endPoint x: 155, endPoint y: 89, distance: 80.2
click at [155, 89] on div "Run parameters Inputs eeg_data_file * patient_id * sleep_data_file * Preview Th…" at bounding box center [403, 224] width 807 height 449
copy h2 "Run parameters"
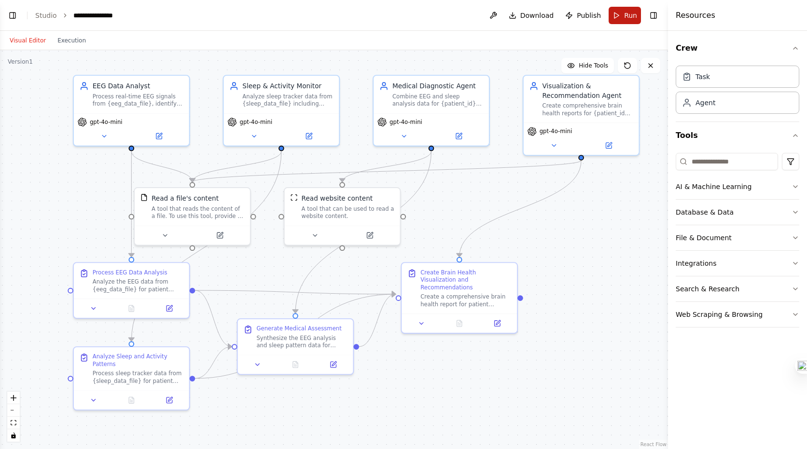
click at [622, 19] on button "Run" at bounding box center [625, 15] width 32 height 17
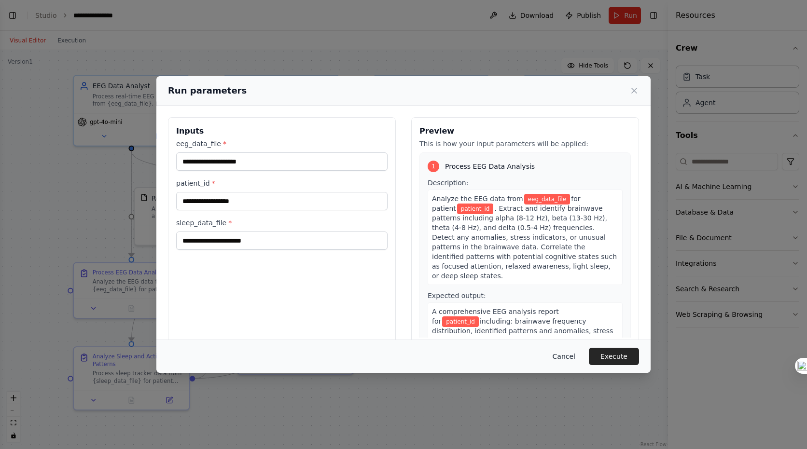
click at [565, 356] on button "Cancel" at bounding box center [564, 356] width 38 height 17
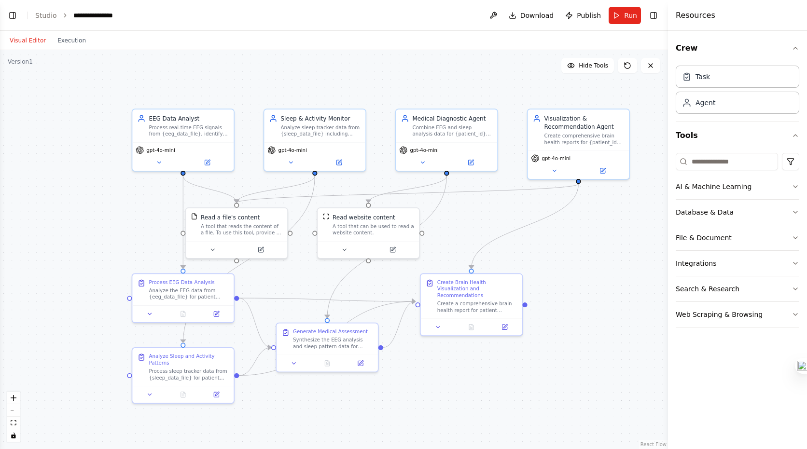
click at [559, 354] on div ".deletable-edge-delete-btn { width: 20px; height: 20px; border: 0px solid #ffff…" at bounding box center [334, 249] width 668 height 399
click at [222, 135] on div "Process real-time EEG signals from {eeg_data_file}, identify brainwave patterns…" at bounding box center [189, 129] width 80 height 13
click at [207, 162] on icon at bounding box center [207, 160] width 5 height 5
click at [630, 11] on span "Run" at bounding box center [630, 16] width 13 height 10
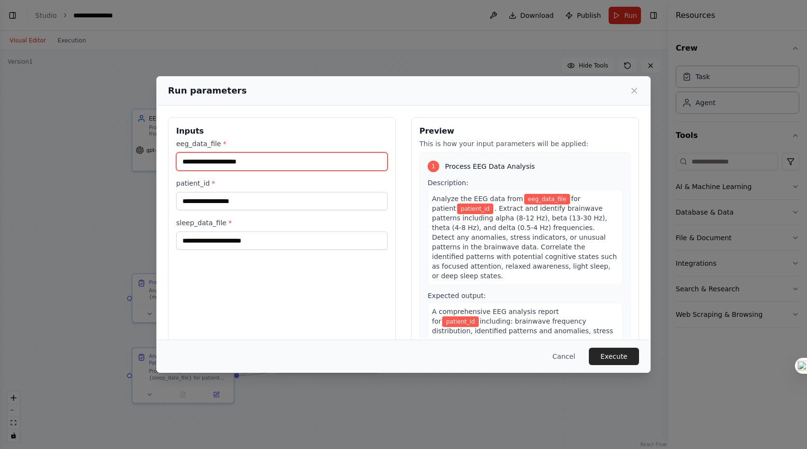
click at [309, 163] on input "eeg_data_file *" at bounding box center [281, 162] width 211 height 18
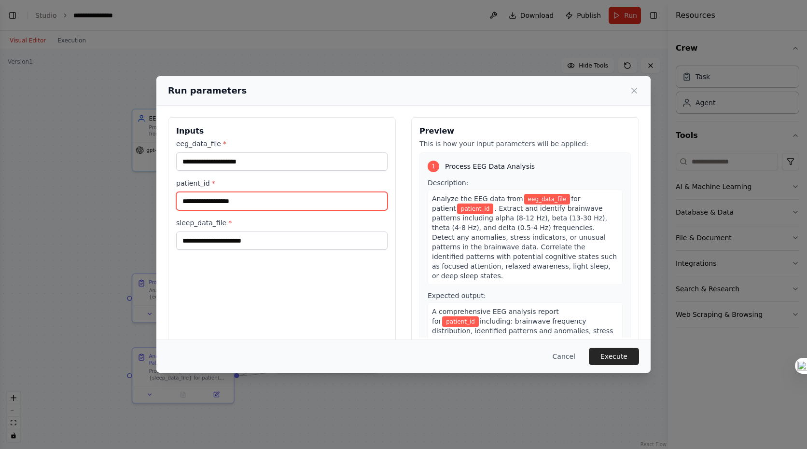
click at [317, 200] on input "patient_id *" at bounding box center [281, 201] width 211 height 18
click at [570, 355] on button "Cancel" at bounding box center [564, 356] width 38 height 17
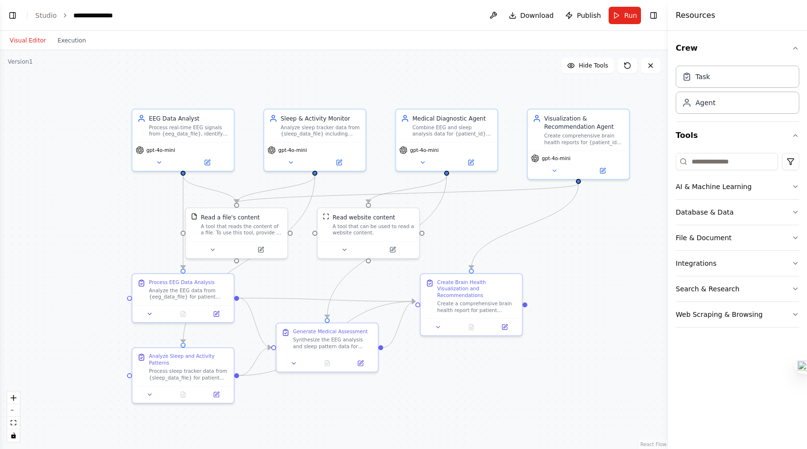
click at [599, 275] on div ".deletable-edge-delete-btn { width: 20px; height: 20px; border: 0px solid #ffff…" at bounding box center [334, 249] width 668 height 399
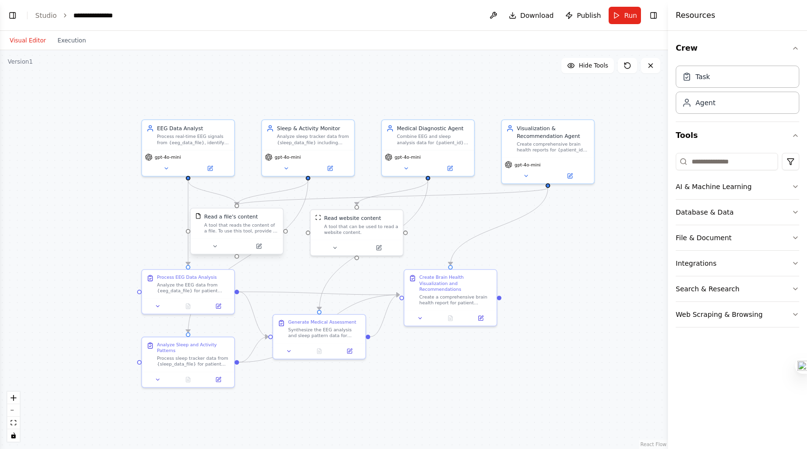
click at [241, 228] on div "A tool that reads the content of a file. To use this tool, provide a 'file_path…" at bounding box center [241, 228] width 74 height 12
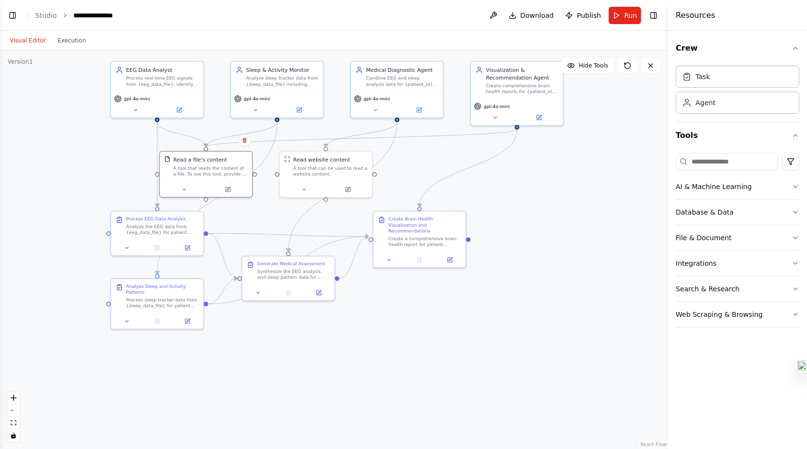
drag, startPoint x: 298, startPoint y: 264, endPoint x: 266, endPoint y: 207, distance: 65.5
click at [266, 207] on div ".deletable-edge-delete-btn { width: 20px; height: 20px; border: 0px solid #ffff…" at bounding box center [334, 249] width 668 height 399
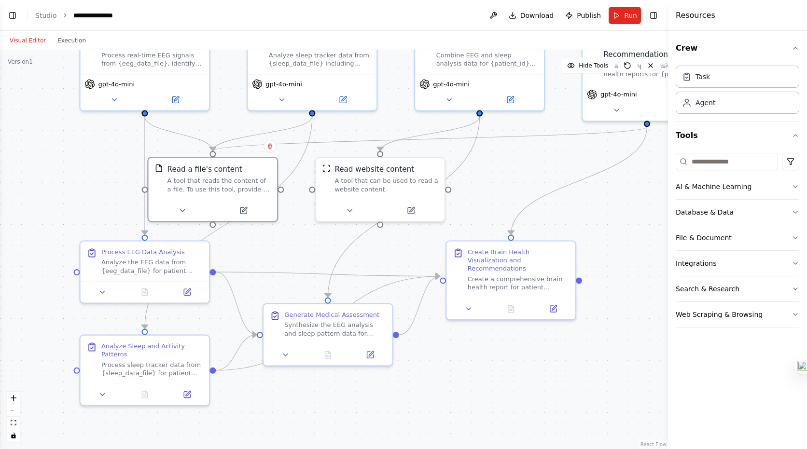
drag, startPoint x: 266, startPoint y: 207, endPoint x: 311, endPoint y: 239, distance: 55.6
click at [311, 240] on div ".deletable-edge-delete-btn { width: 20px; height: 20px; border: 0px solid #ffff…" at bounding box center [334, 249] width 668 height 399
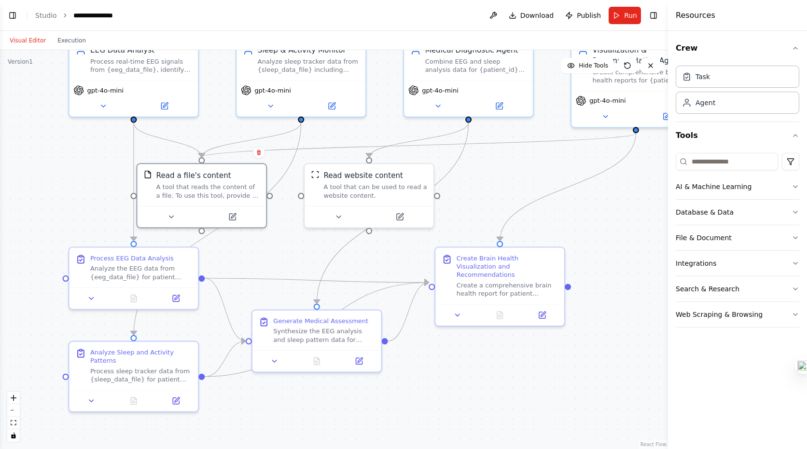
drag, startPoint x: 303, startPoint y: 256, endPoint x: 280, endPoint y: 255, distance: 22.7
click at [280, 255] on div ".deletable-edge-delete-btn { width: 20px; height: 20px; border: 0px solid #ffff…" at bounding box center [334, 249] width 668 height 399
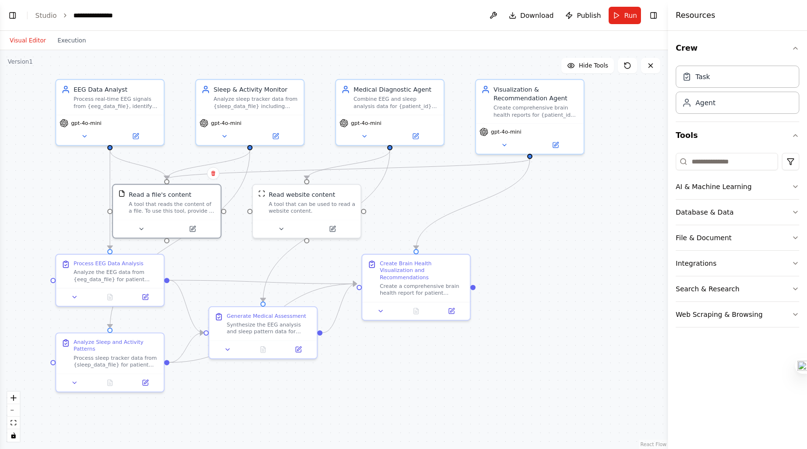
drag, startPoint x: 478, startPoint y: 186, endPoint x: 435, endPoint y: 195, distance: 44.4
click at [435, 195] on div ".deletable-edge-delete-btn { width: 20px; height: 20px; border: 0px solid #ffff…" at bounding box center [334, 249] width 668 height 399
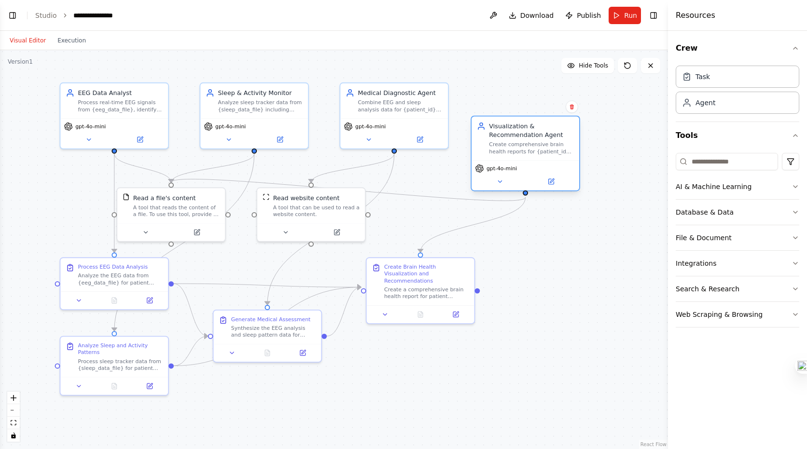
drag, startPoint x: 537, startPoint y: 125, endPoint x: 526, endPoint y: 164, distance: 40.5
click at [526, 164] on div "gpt-4o-mini" at bounding box center [526, 175] width 108 height 30
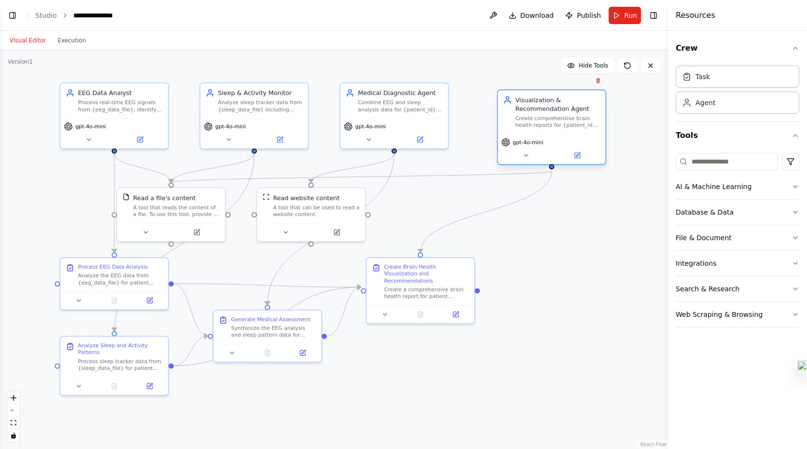
drag, startPoint x: 527, startPoint y: 141, endPoint x: 553, endPoint y: 118, distance: 35.2
click at [553, 118] on div "Create comprehensive brain health reports for {patient_id} with detailed visual…" at bounding box center [558, 122] width 85 height 14
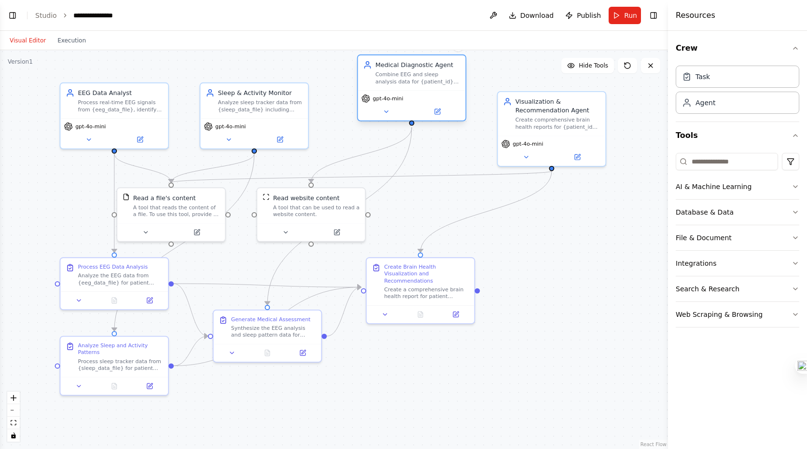
drag, startPoint x: 409, startPoint y: 104, endPoint x: 430, endPoint y: 74, distance: 36.4
click at [430, 74] on div "Combine EEG and sleep analysis data for {patient_id}, cross-reference symptoms …" at bounding box center [418, 78] width 85 height 14
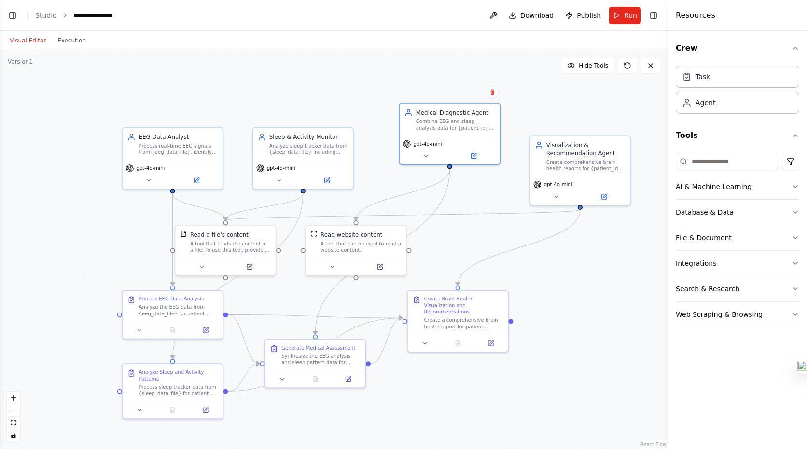
drag, startPoint x: 528, startPoint y: 240, endPoint x: 564, endPoint y: 283, distance: 56.2
click at [564, 283] on div ".deletable-edge-delete-btn { width: 20px; height: 20px; border: 0px solid #ffff…" at bounding box center [334, 249] width 668 height 399
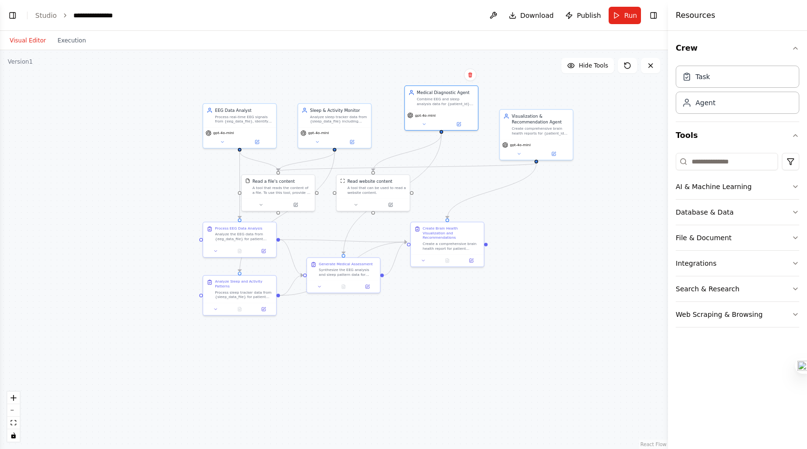
drag, startPoint x: 358, startPoint y: 88, endPoint x: 371, endPoint y: 74, distance: 19.5
click at [371, 74] on div ".deletable-edge-delete-btn { width: 20px; height: 20px; border: 0px solid #ffff…" at bounding box center [334, 249] width 668 height 399
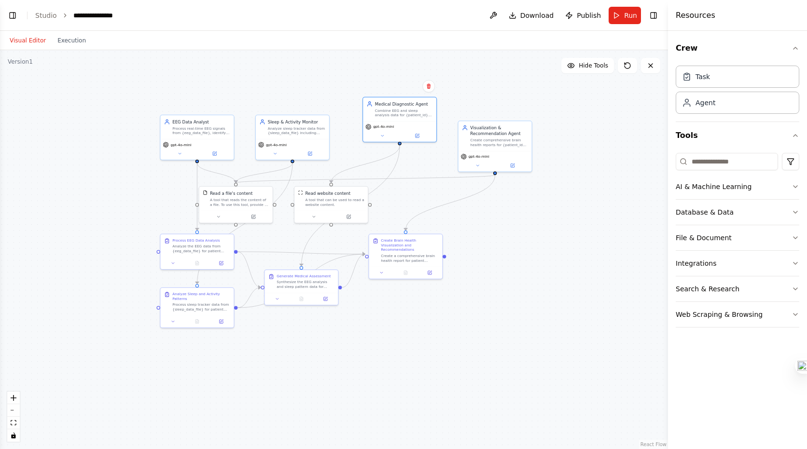
drag, startPoint x: 338, startPoint y: 62, endPoint x: 295, endPoint y: 77, distance: 44.9
click at [295, 74] on div ".deletable-edge-delete-btn { width: 20px; height: 20px; border: 0px solid #ffff…" at bounding box center [334, 249] width 668 height 399
